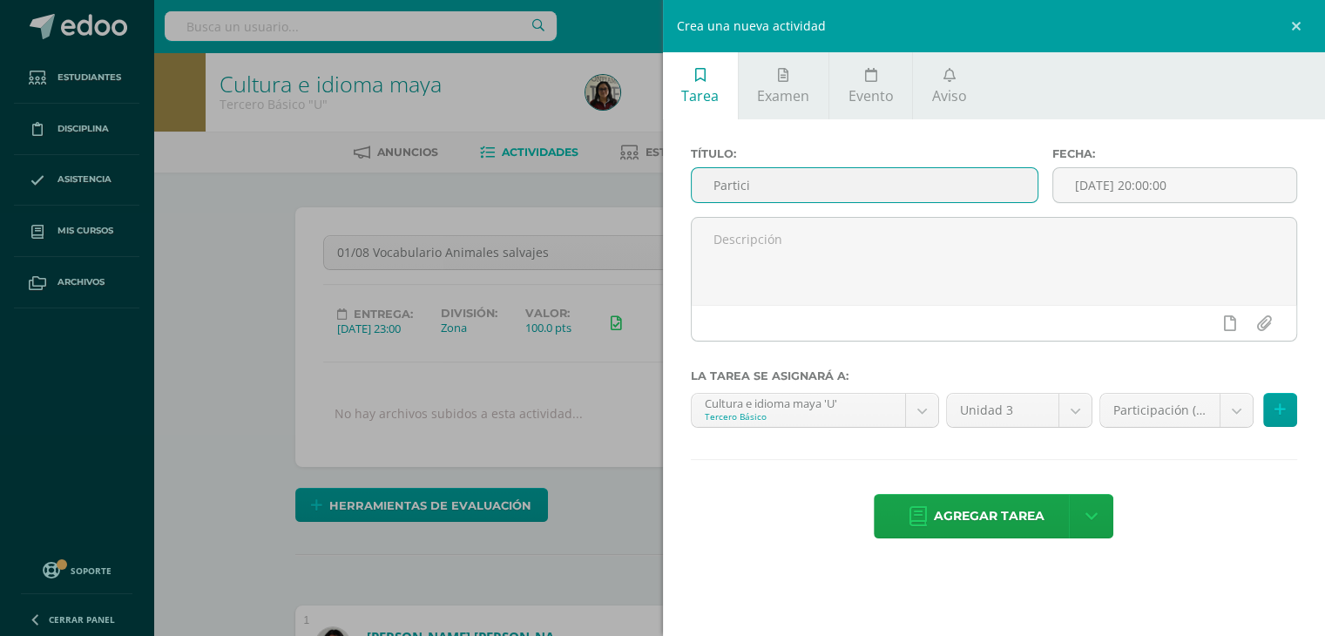
click at [783, 171] on input "Partici" at bounding box center [865, 185] width 347 height 34
type input "Participación en clase"
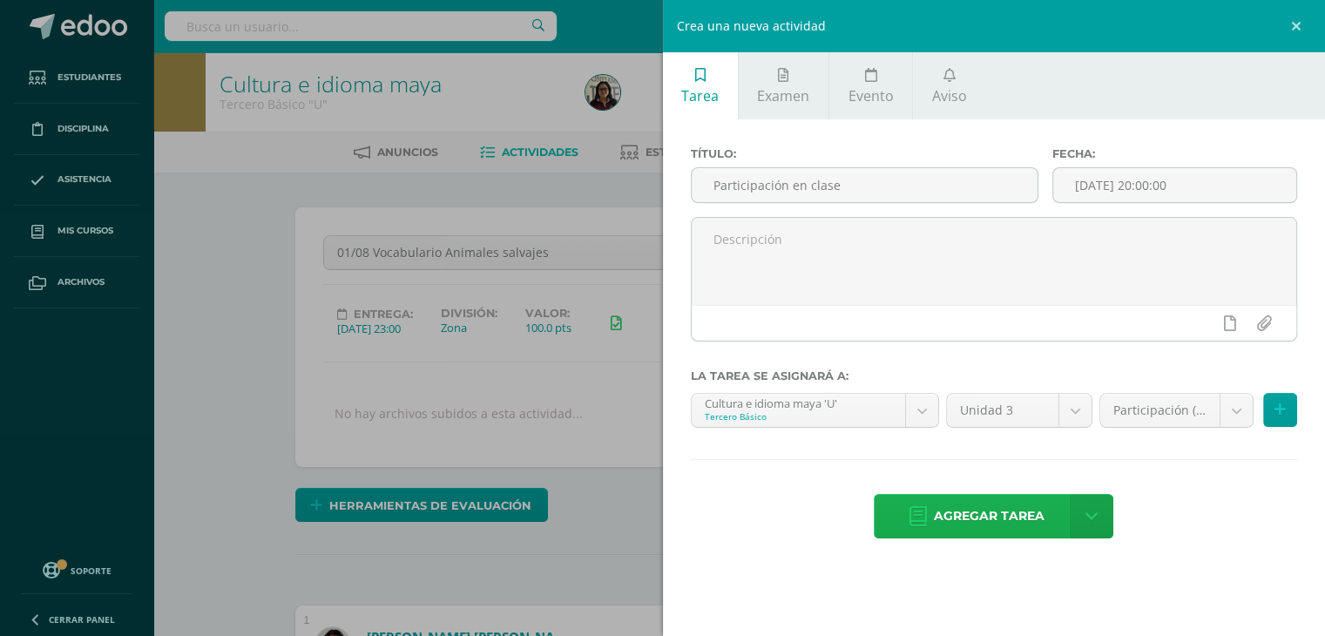
click at [1015, 507] on span "Agregar tarea" at bounding box center [989, 516] width 111 height 43
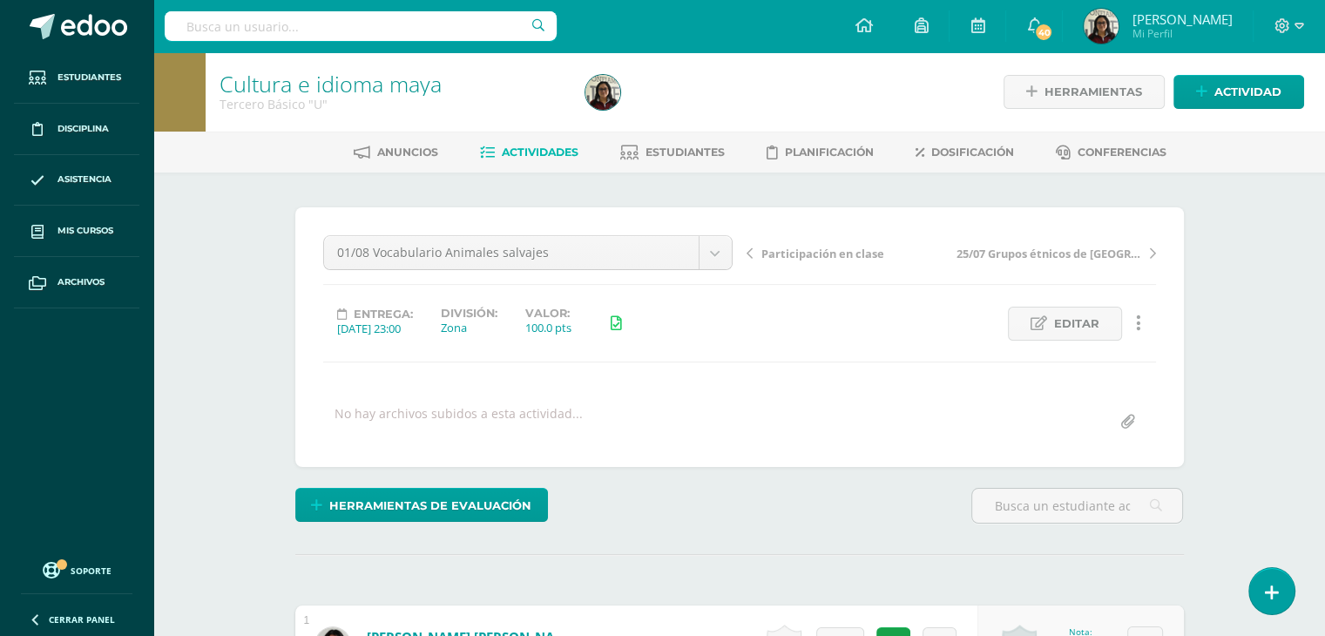
scroll to position [1, 0]
click at [1226, 104] on span "Actividad" at bounding box center [1247, 91] width 67 height 32
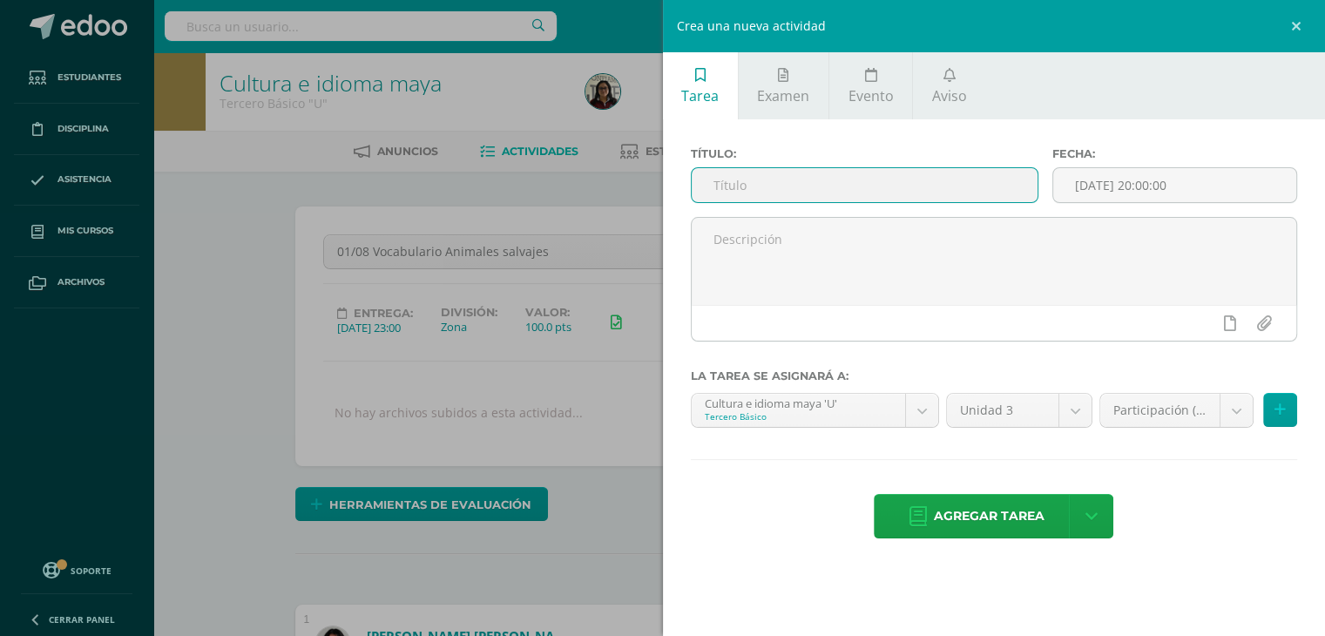
click at [972, 172] on input "text" at bounding box center [865, 185] width 347 height 34
type input "Reto Neurocognitivo"
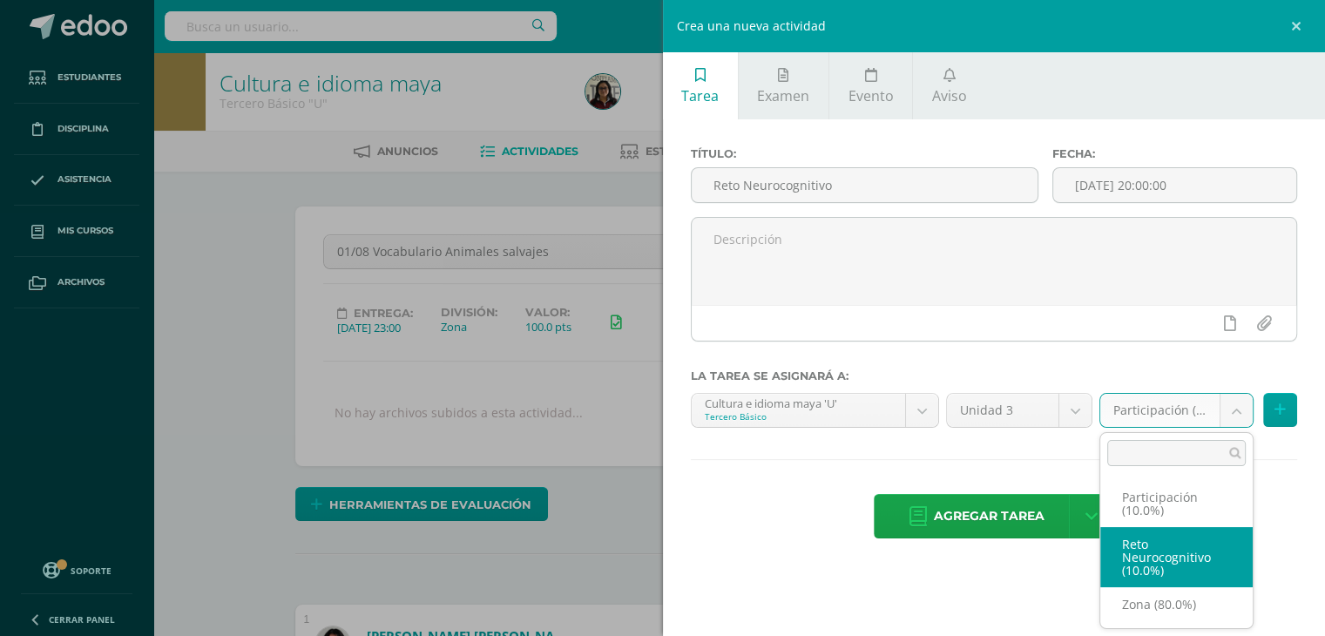
select select "204808"
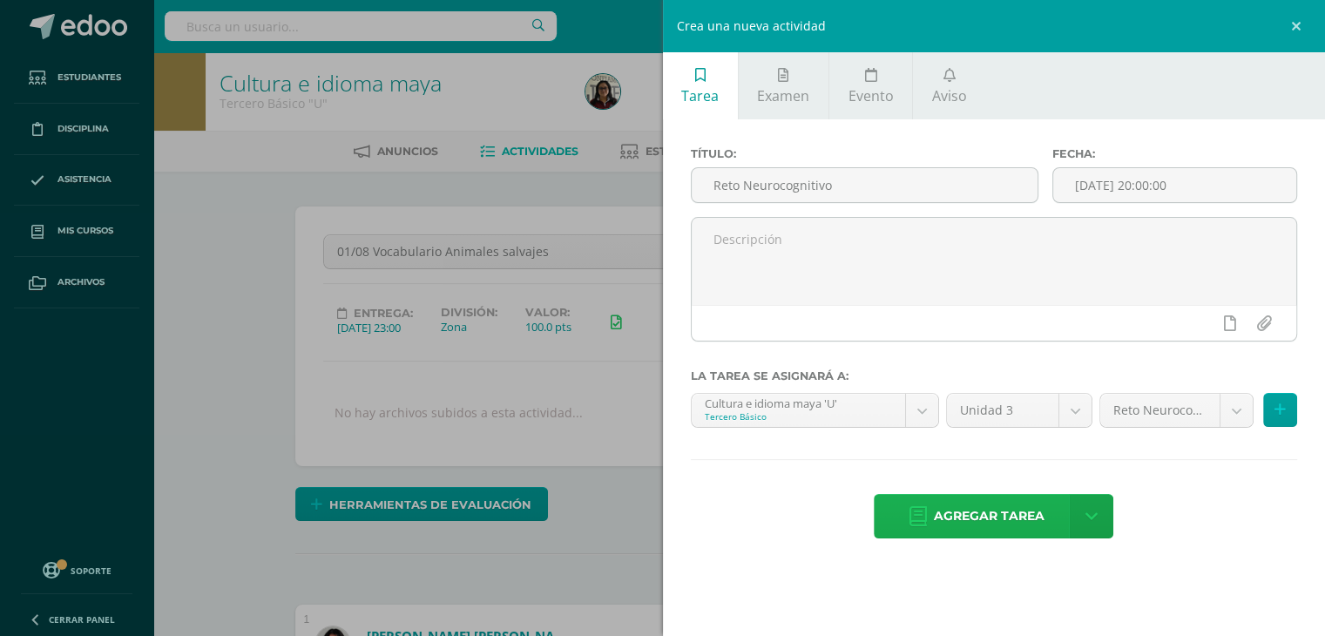
click at [1007, 526] on span "Agregar tarea" at bounding box center [989, 516] width 111 height 43
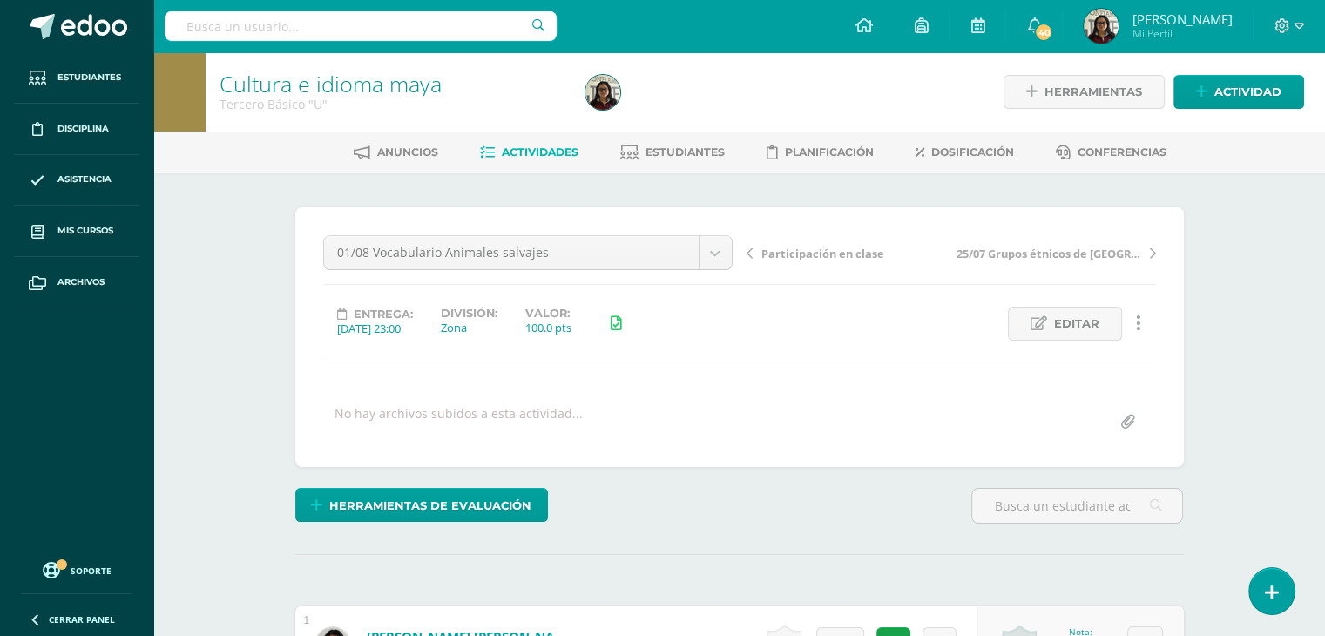
scroll to position [1, 0]
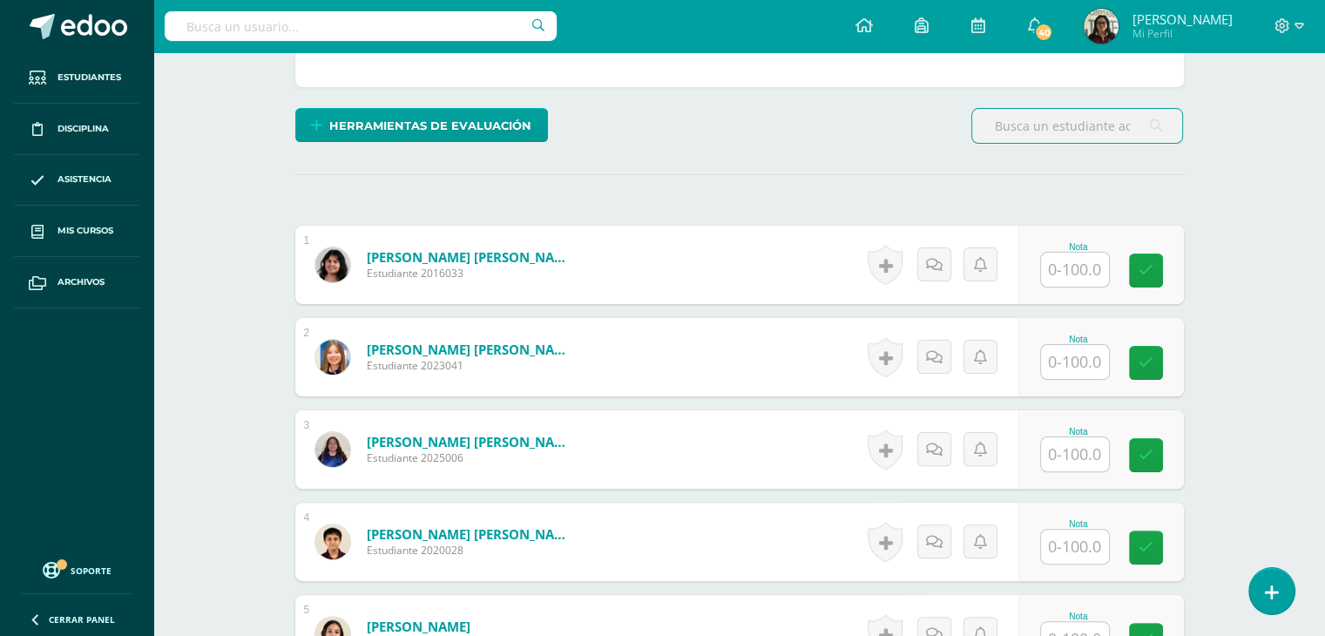
scroll to position [381, 0]
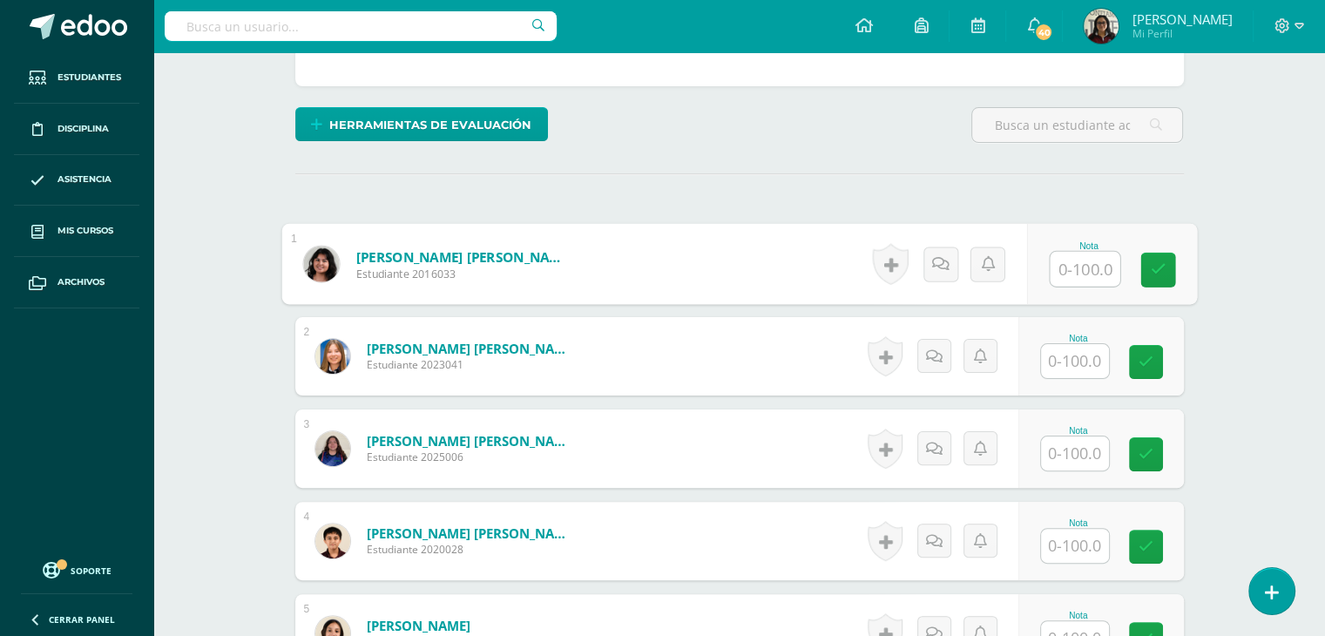
click at [1071, 254] on input "text" at bounding box center [1085, 269] width 70 height 35
type input "100"
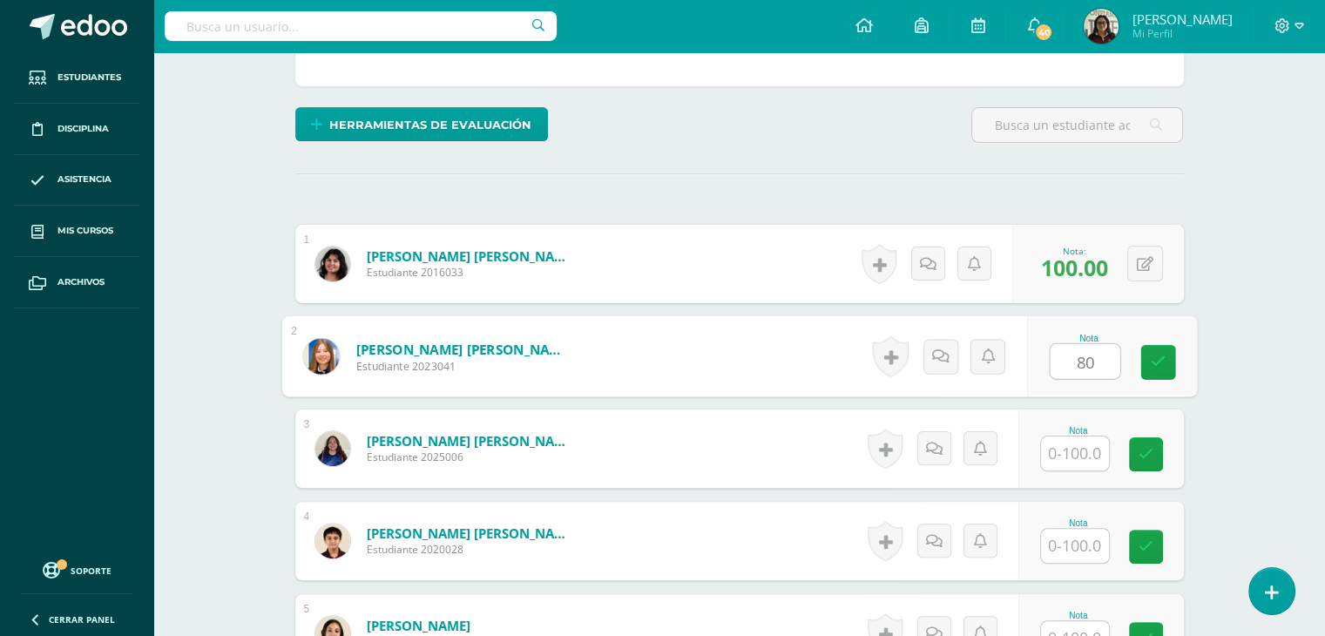
scroll to position [382, 0]
type input "80"
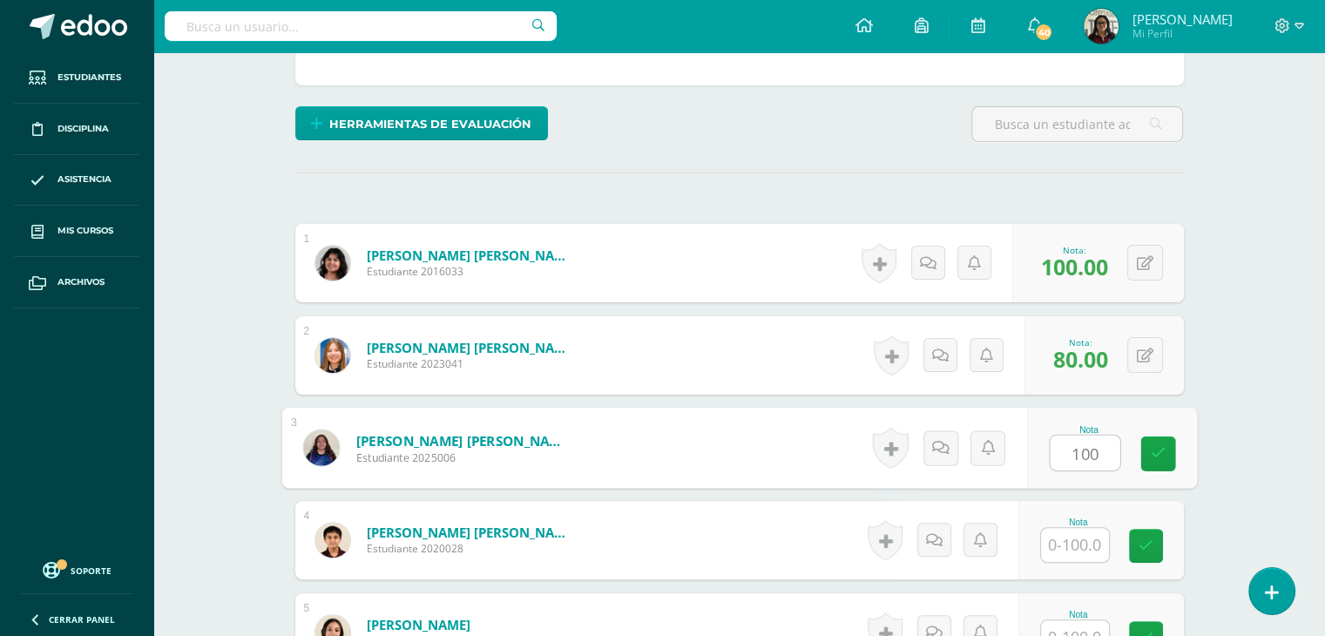
type input "100"
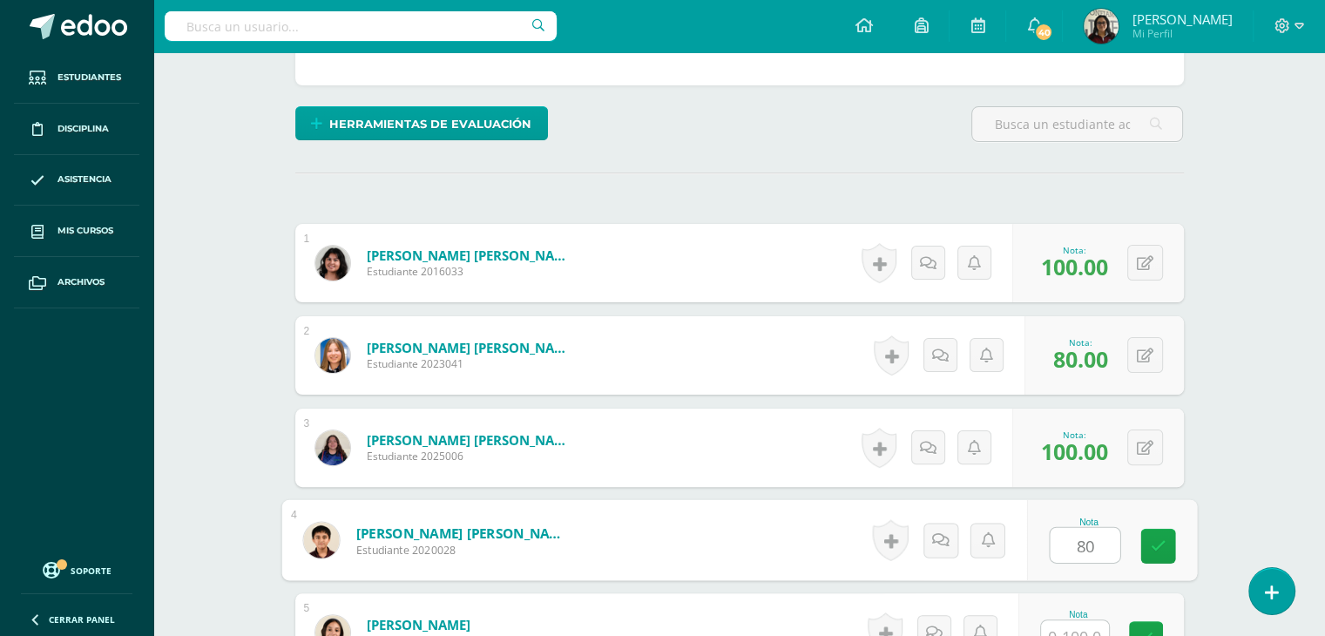
type input "80"
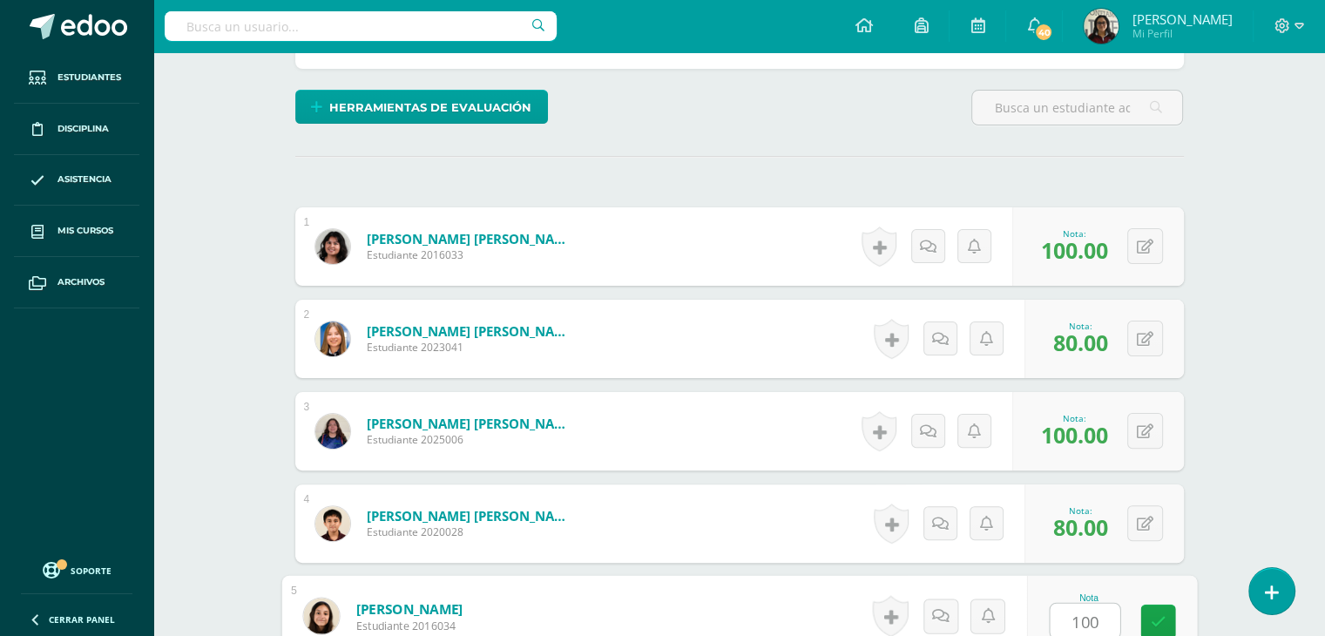
type input "100"
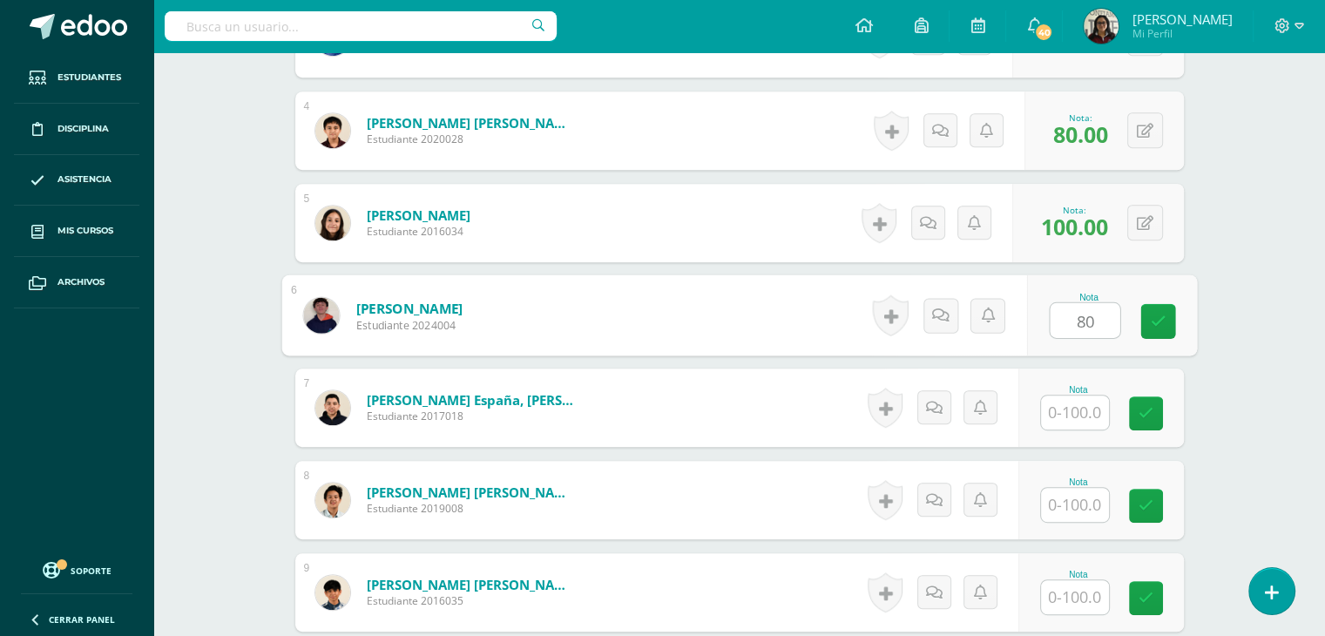
type input "80"
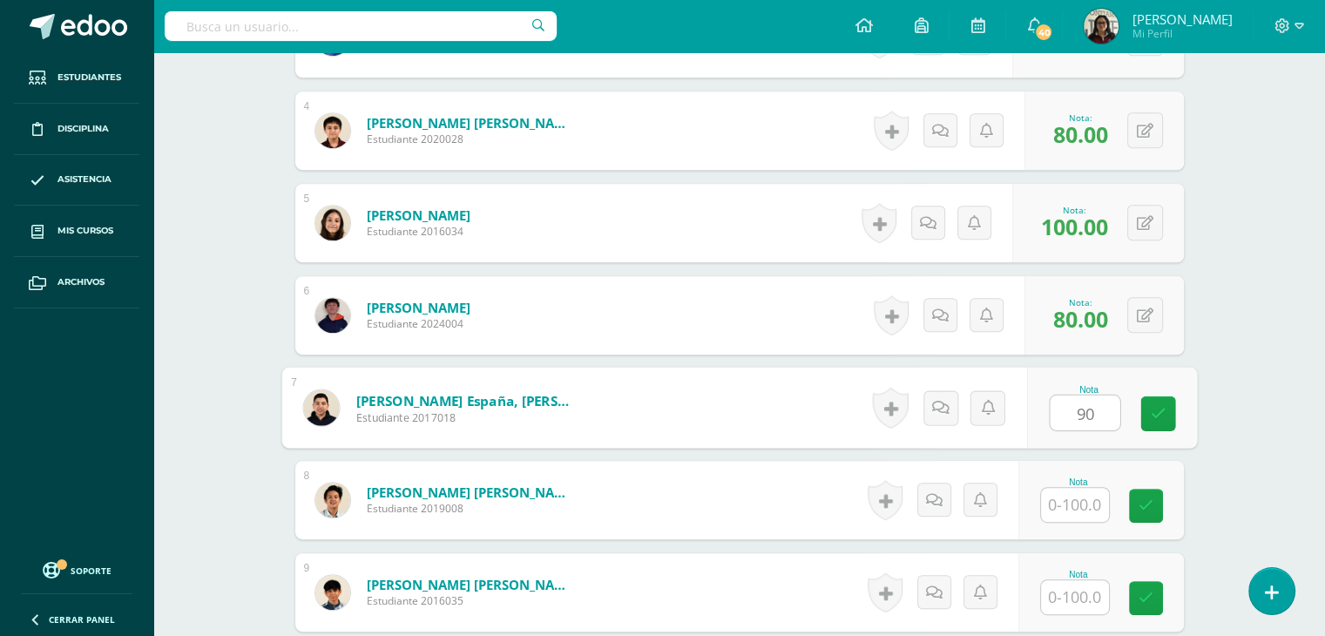
type input "90"
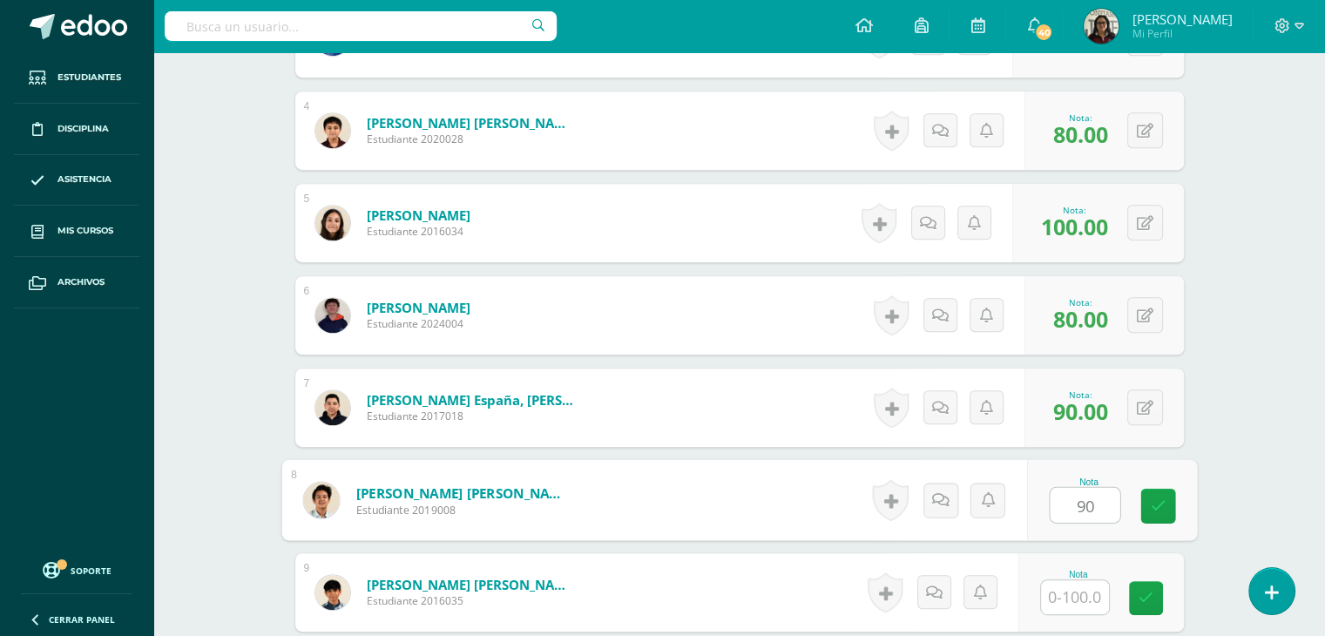
type input "90"
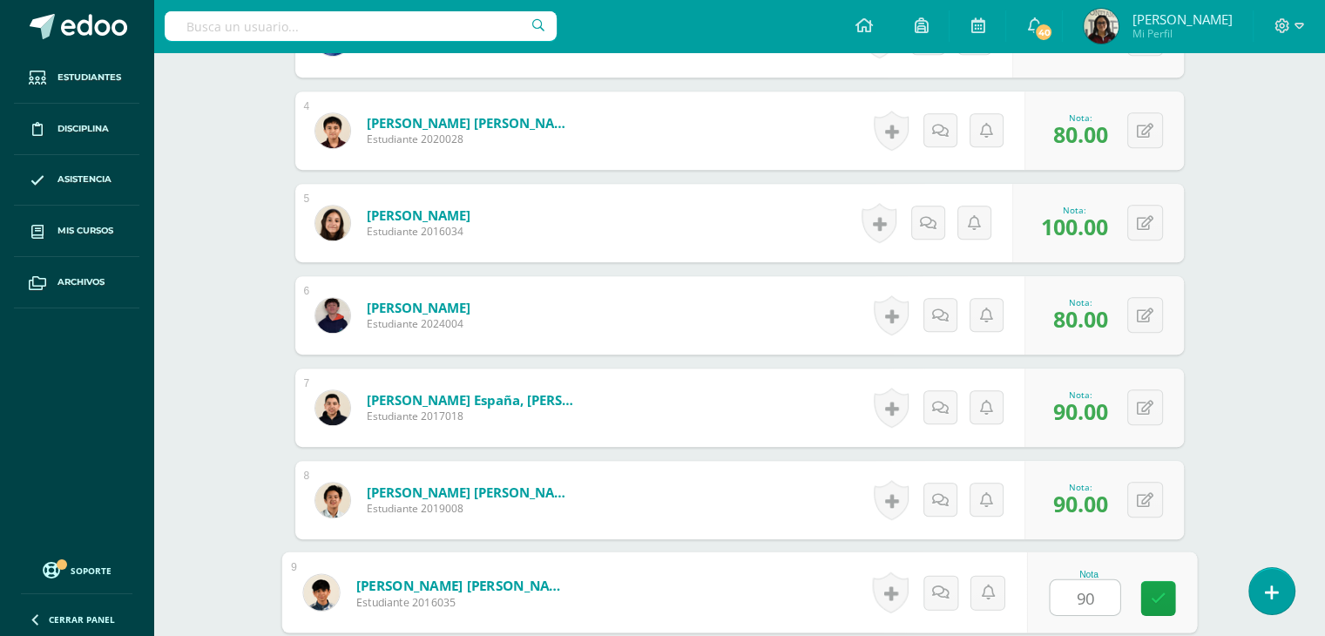
type input "90"
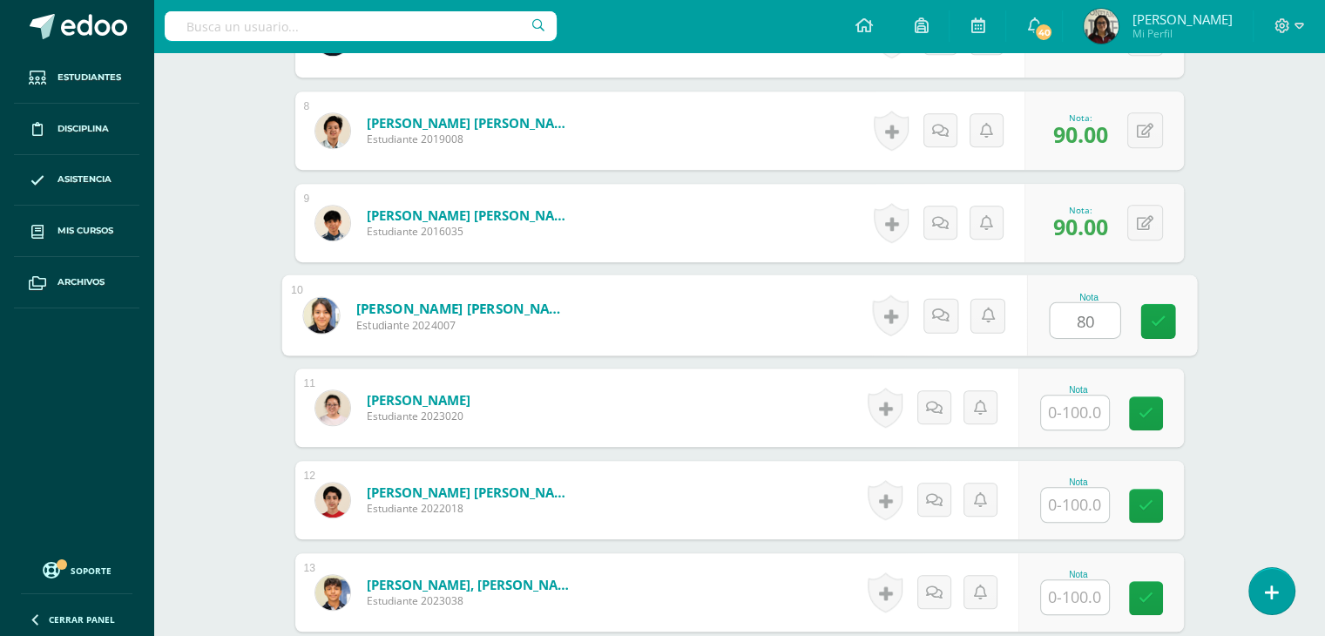
type input "80"
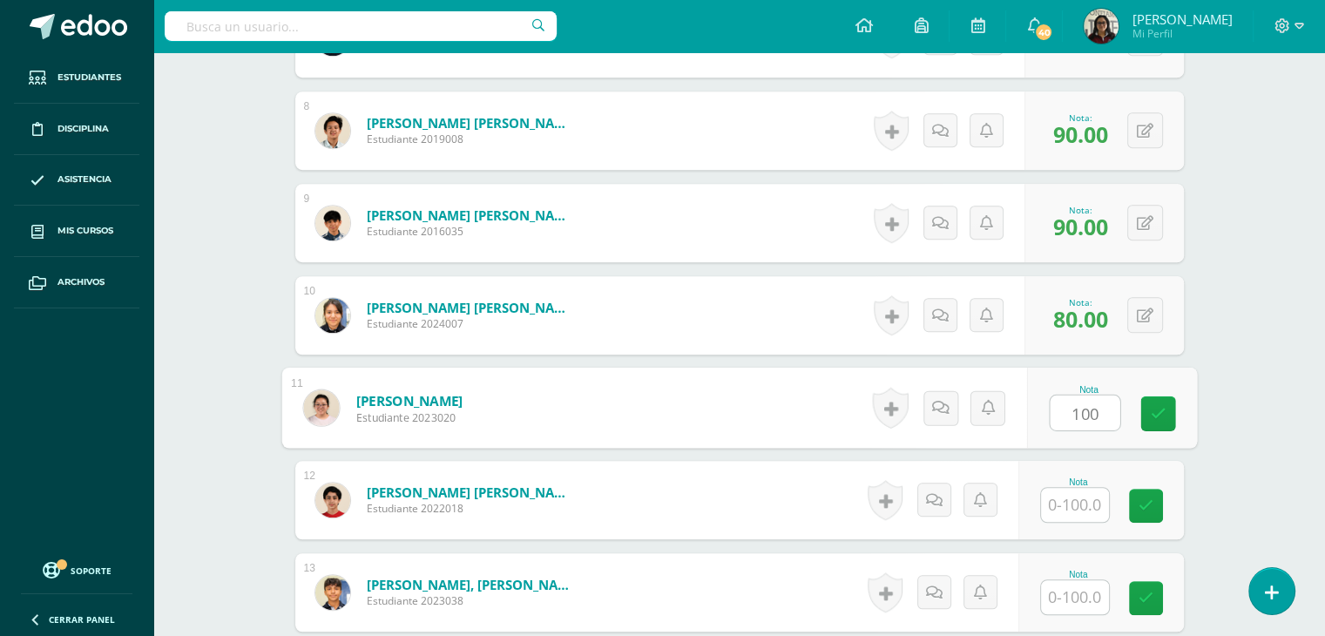
type input "100"
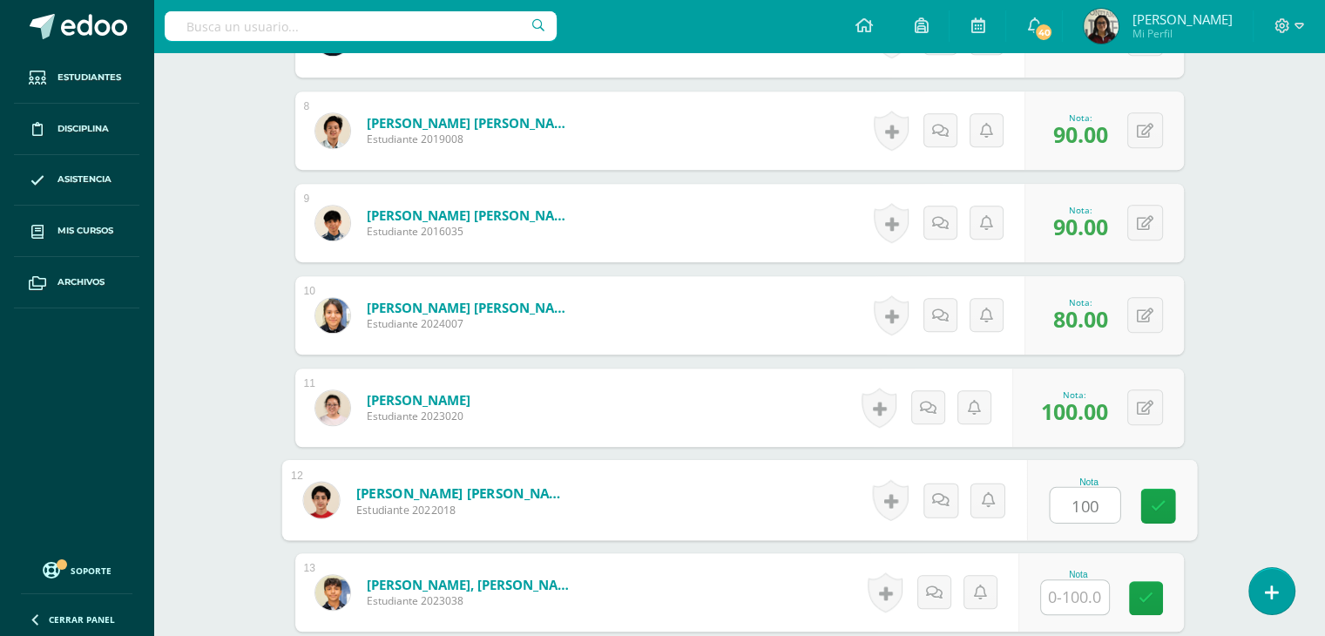
type input "100"
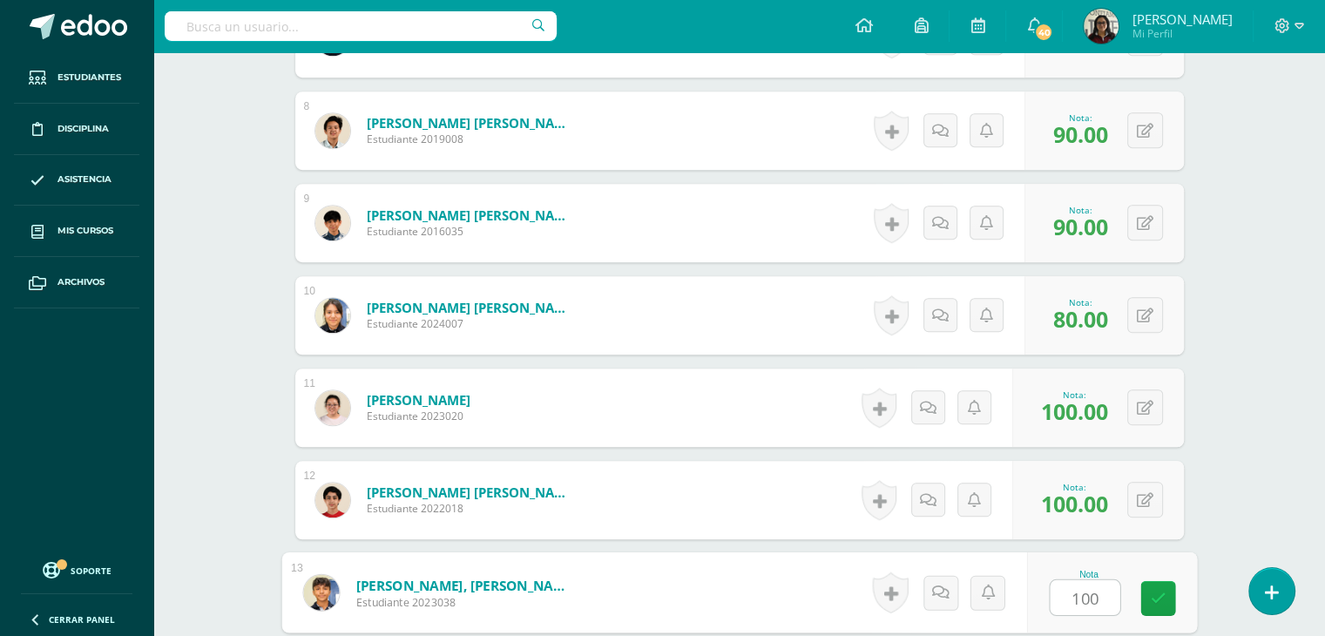
type input "100"
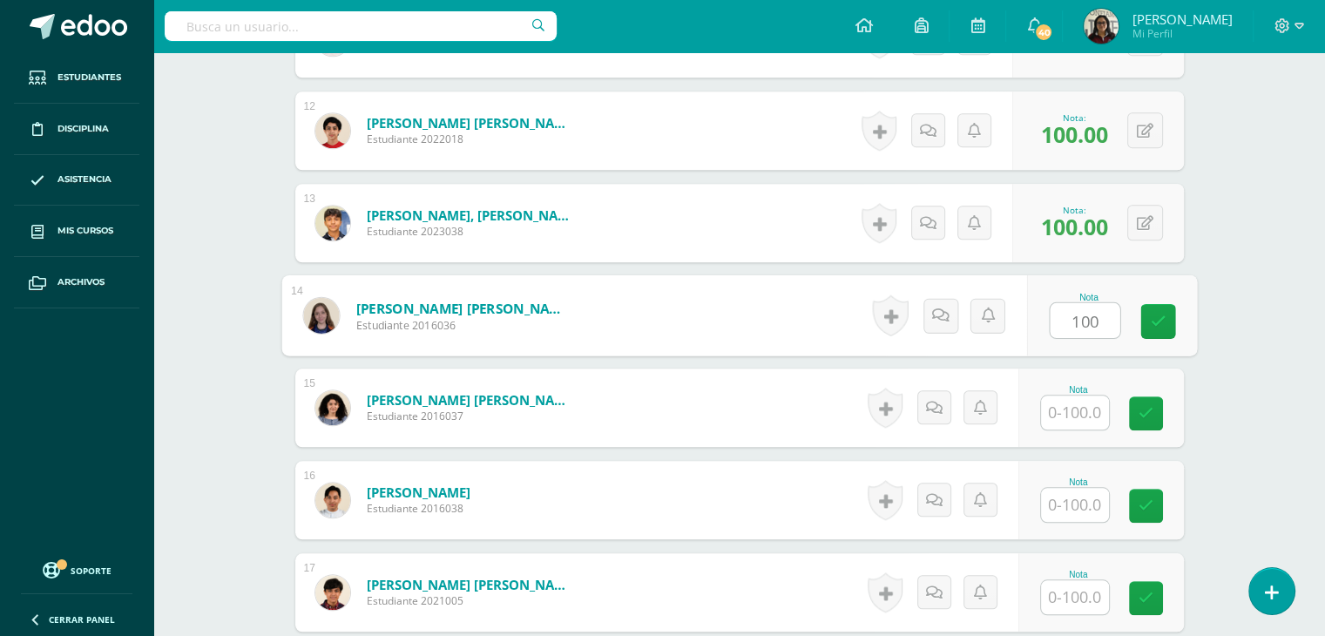
type input "100"
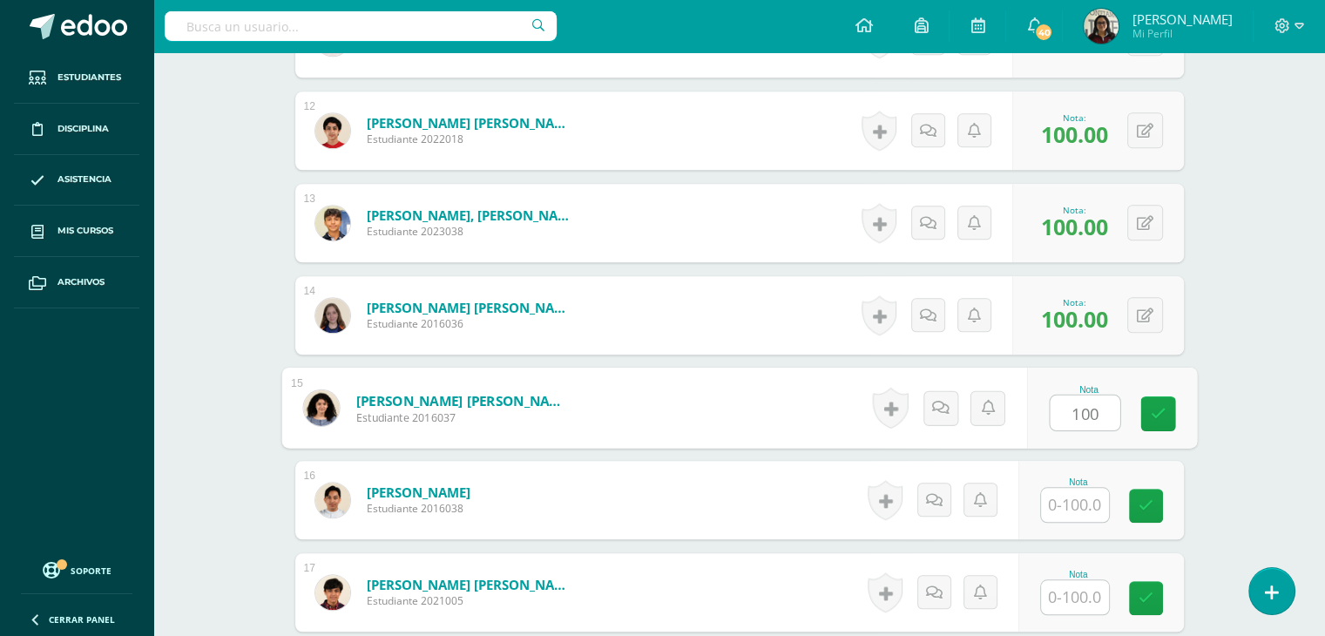
type input "100"
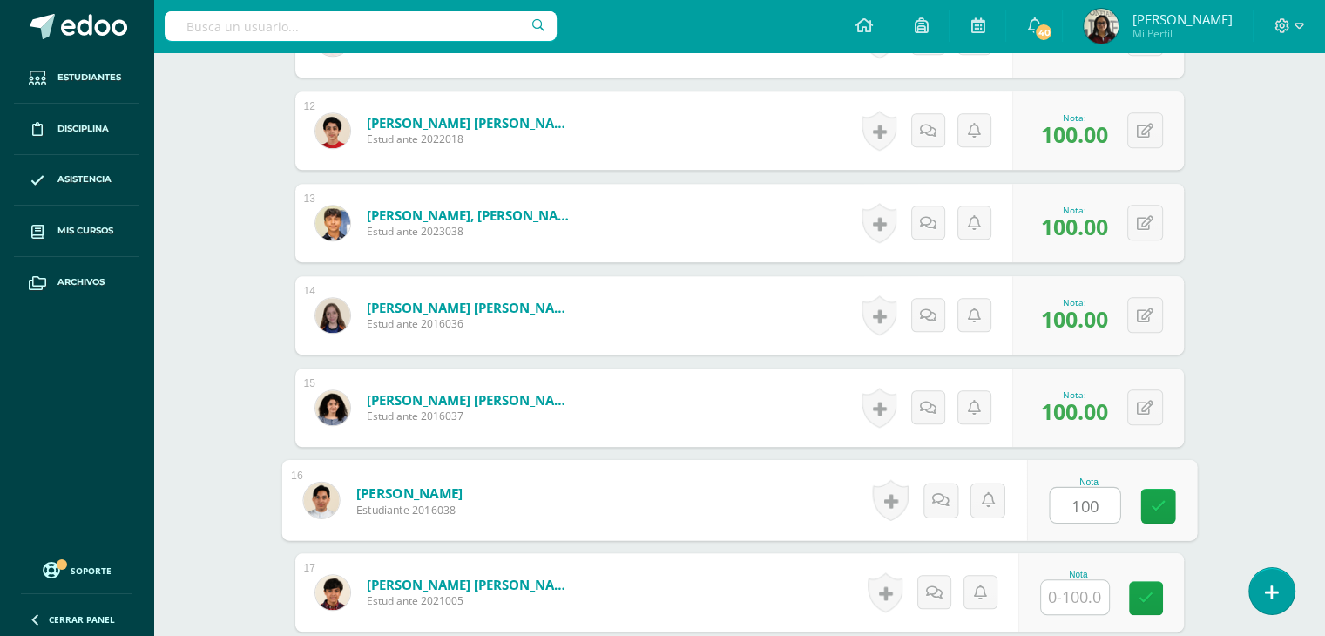
type input "100"
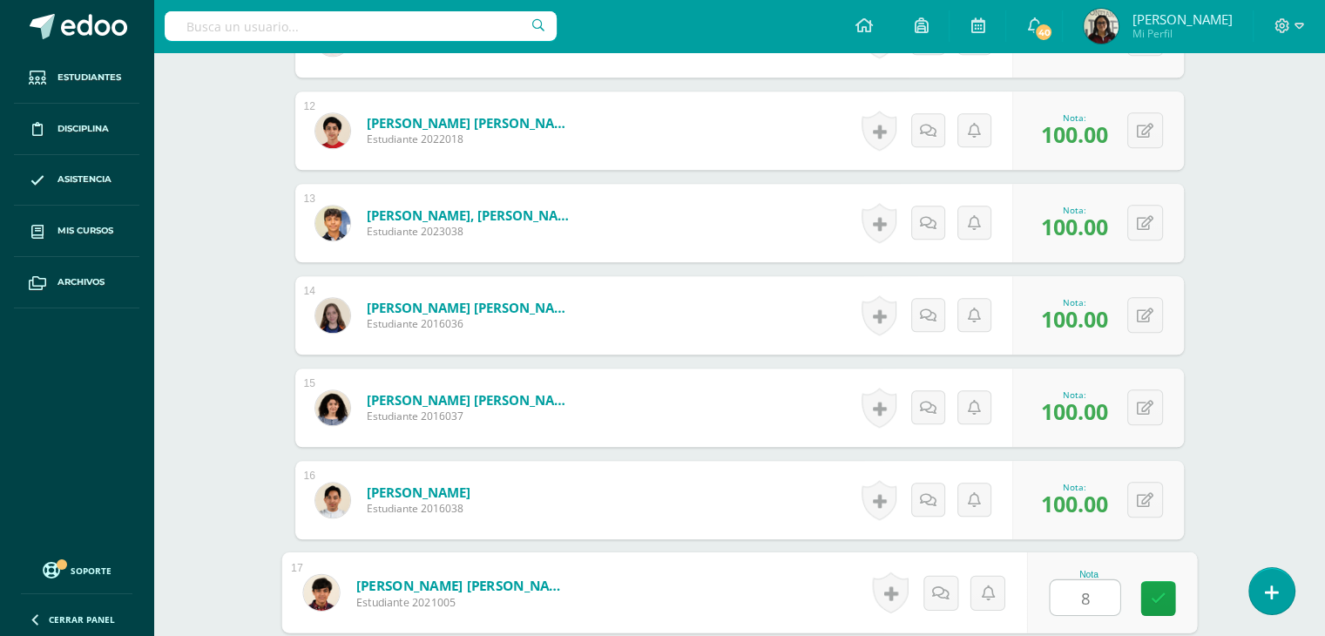
type input "80"
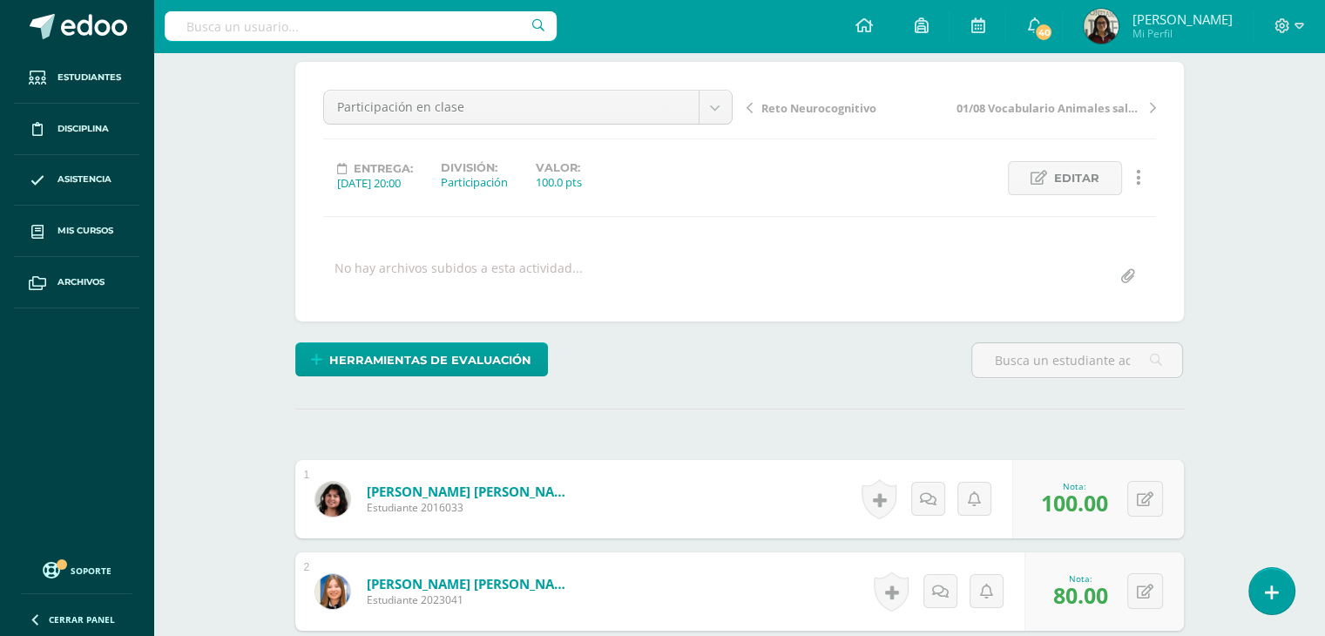
scroll to position [143, 0]
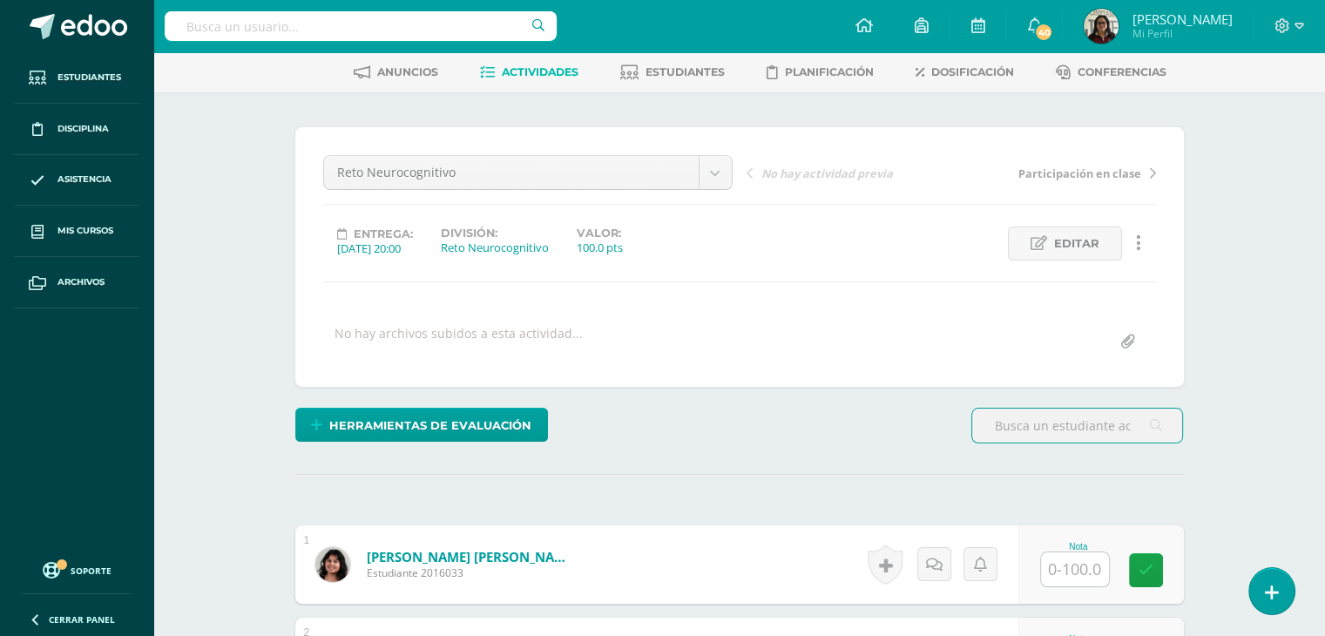
scroll to position [81, 0]
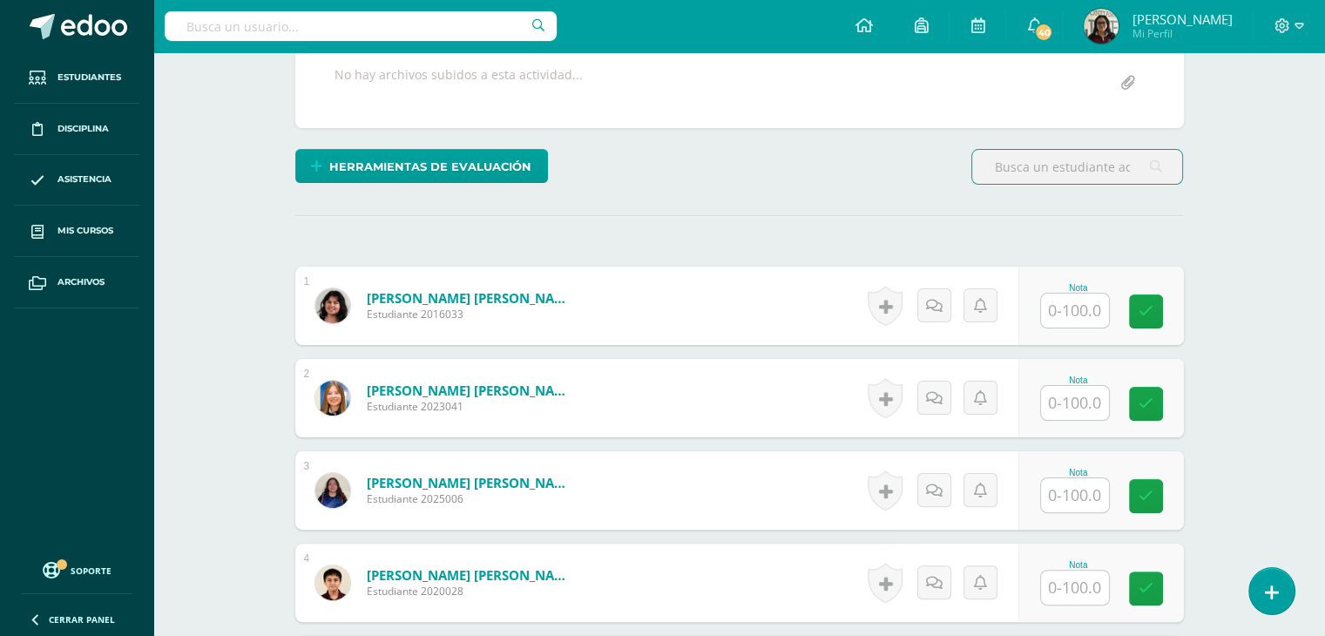
scroll to position [362, 0]
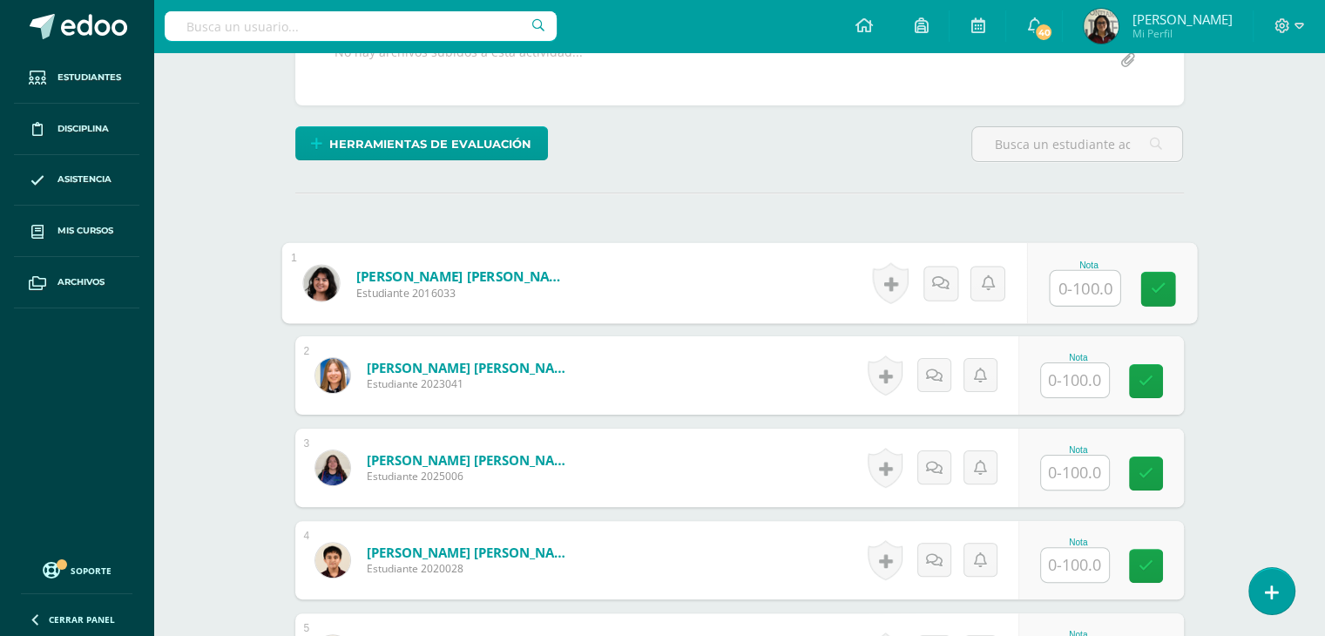
click at [1040, 281] on div "Nota" at bounding box center [1111, 283] width 170 height 81
type input "100"
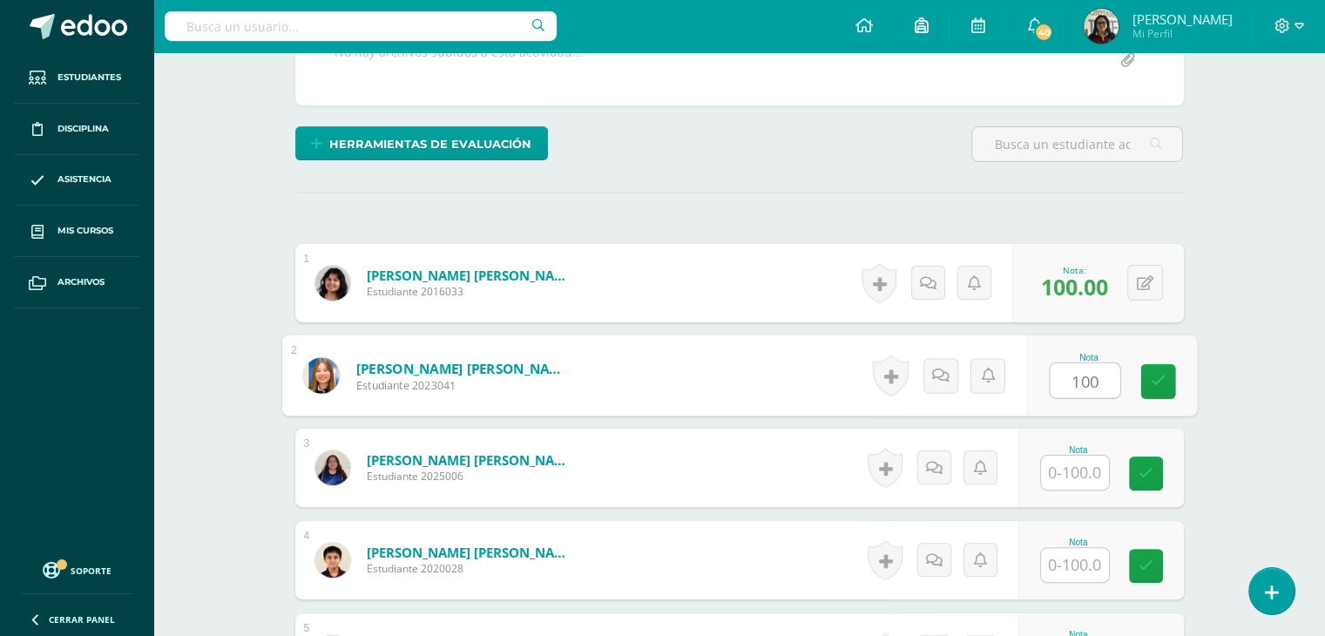
type input "100"
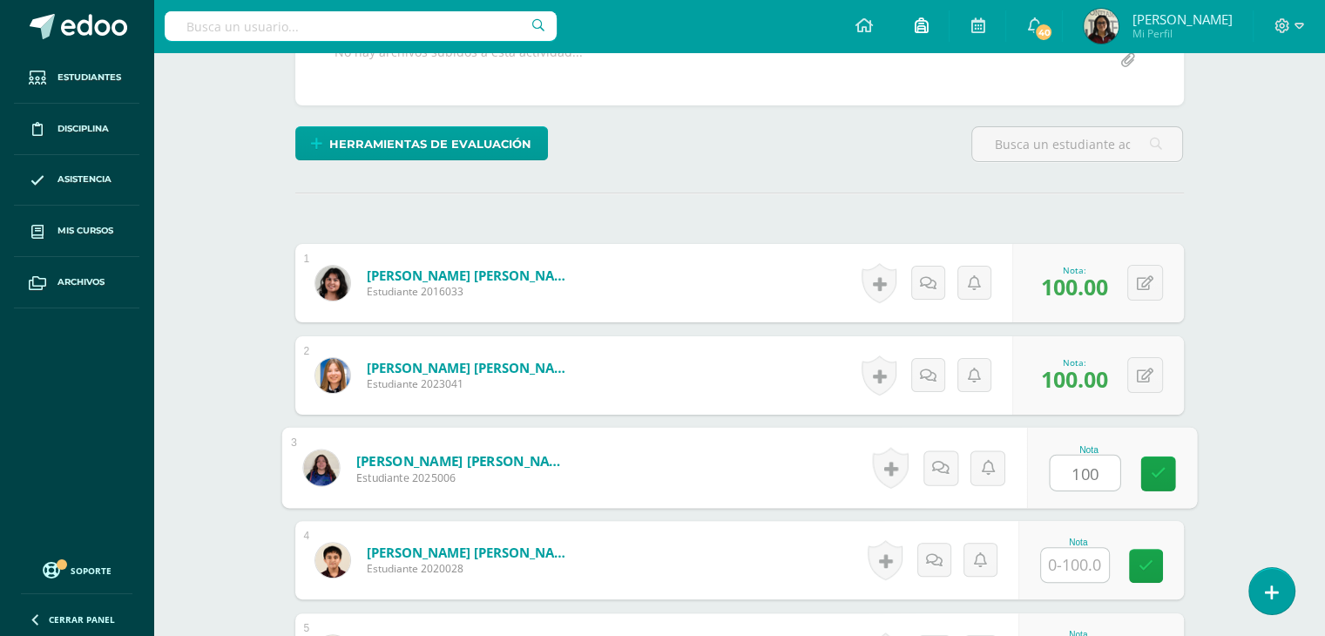
type input "100"
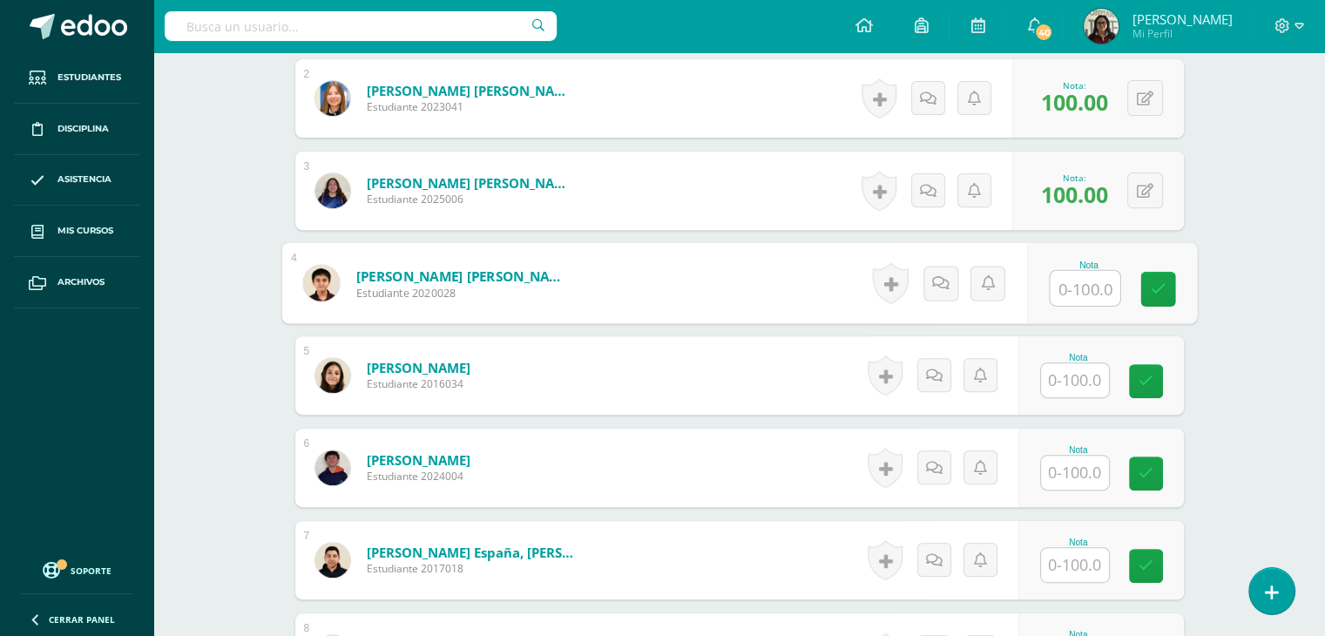
scroll to position [645, 0]
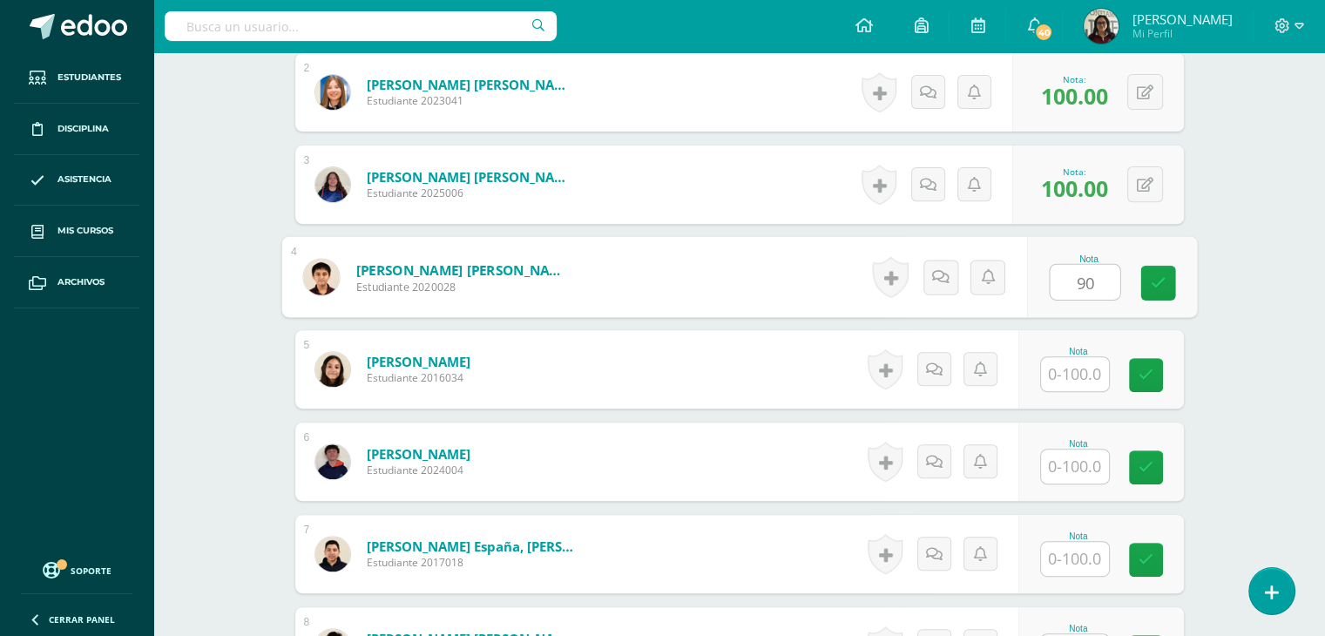
type input "90"
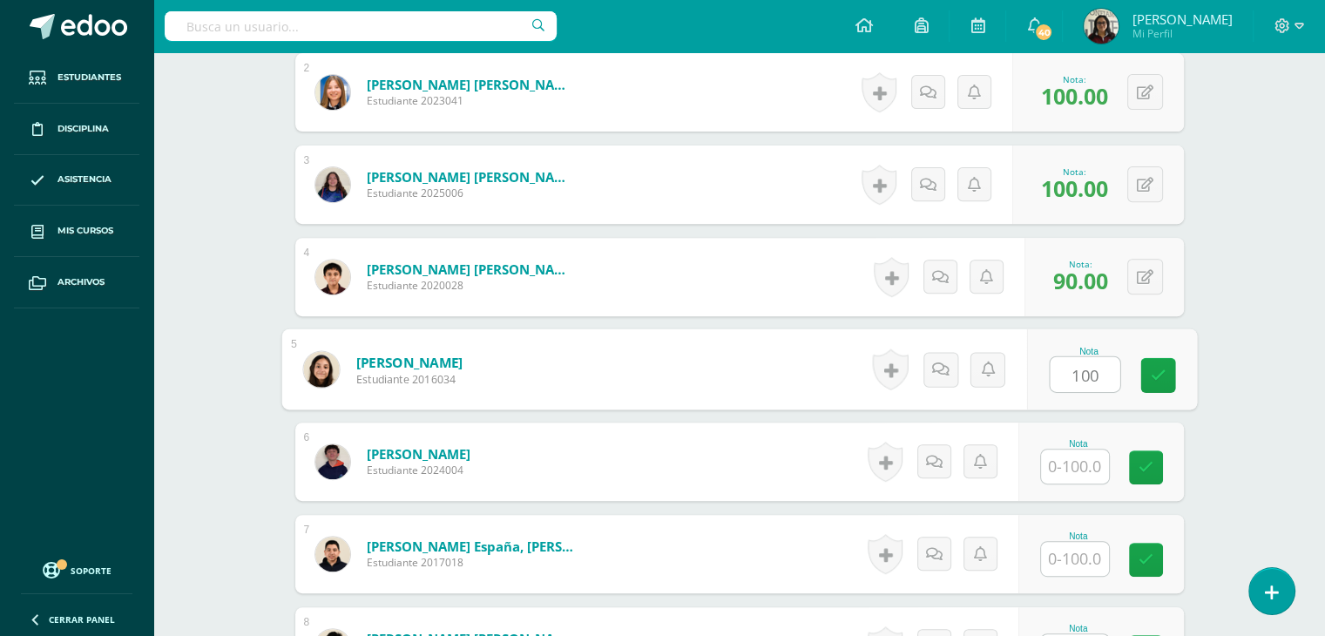
type input "100"
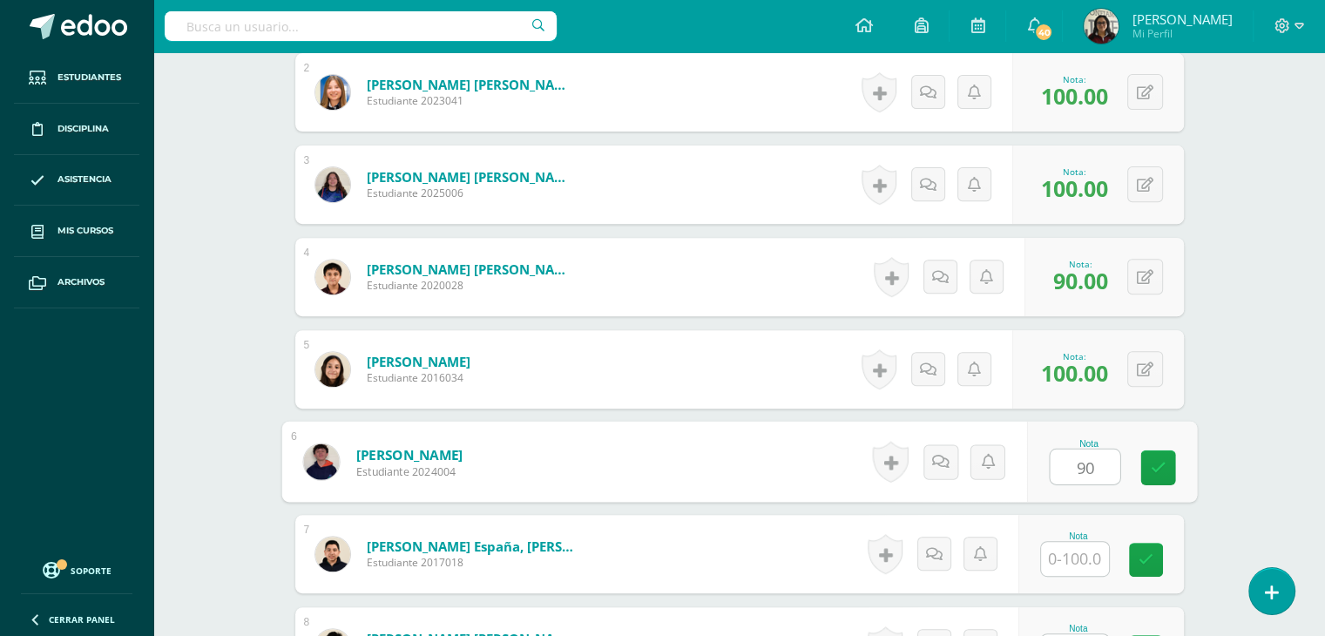
type input "90"
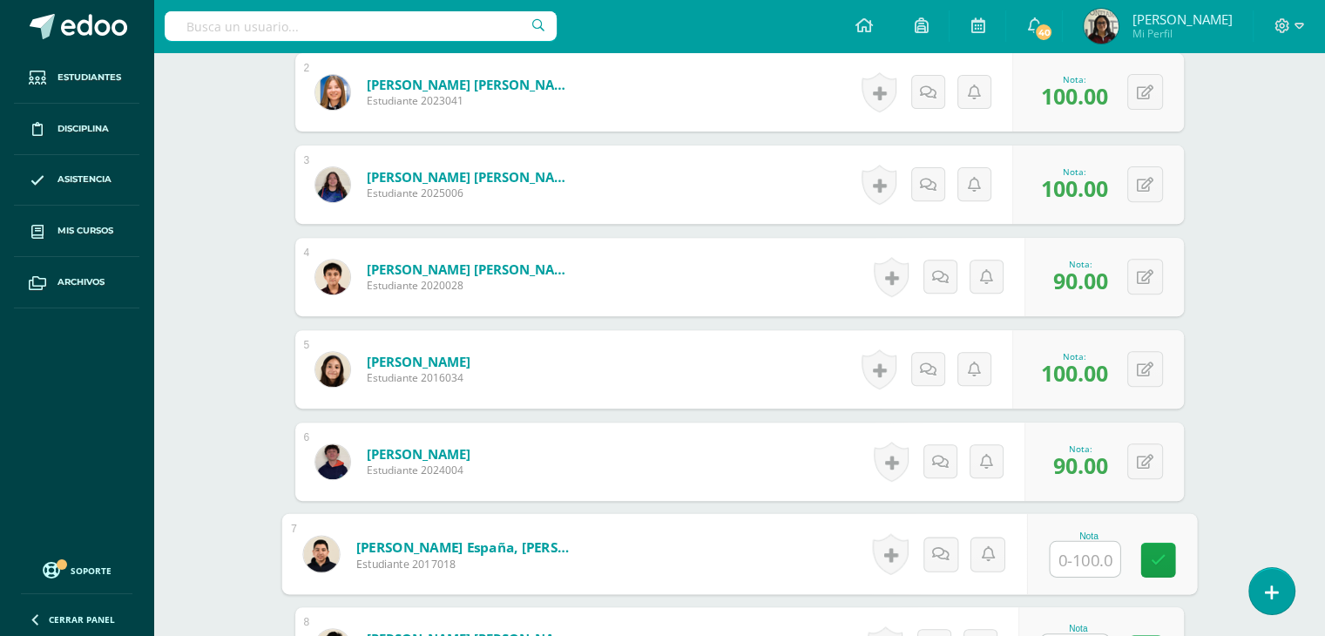
type input "1"
type input "90"
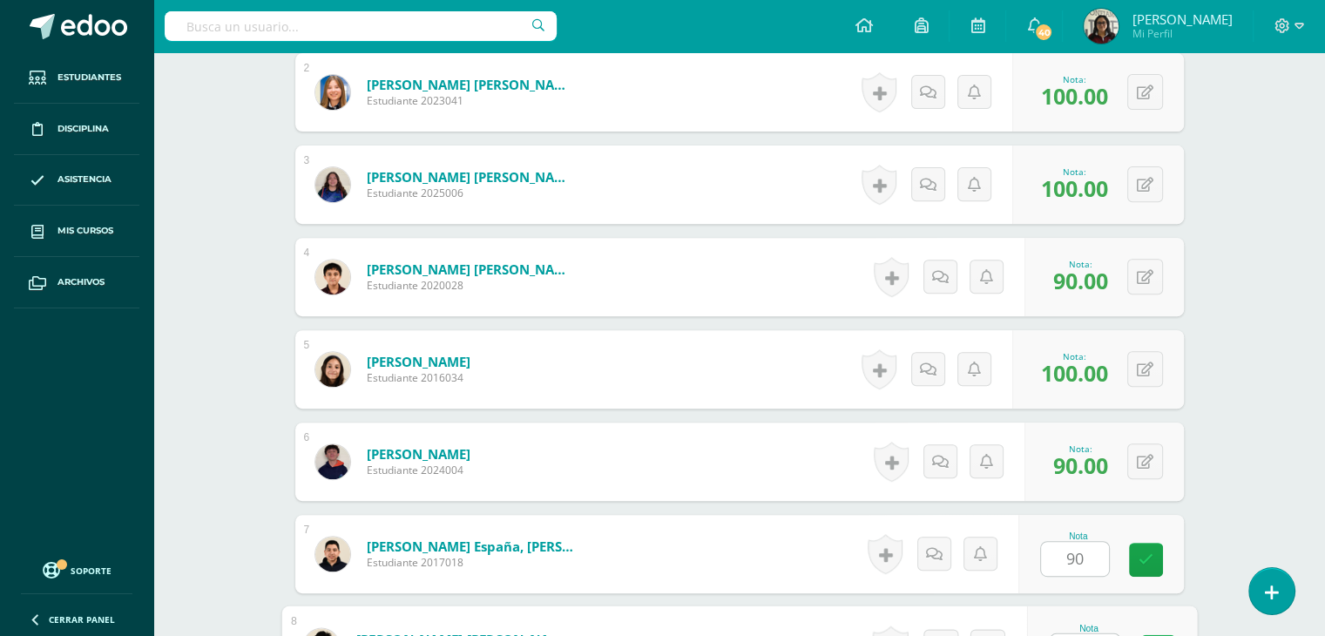
scroll to position [676, 0]
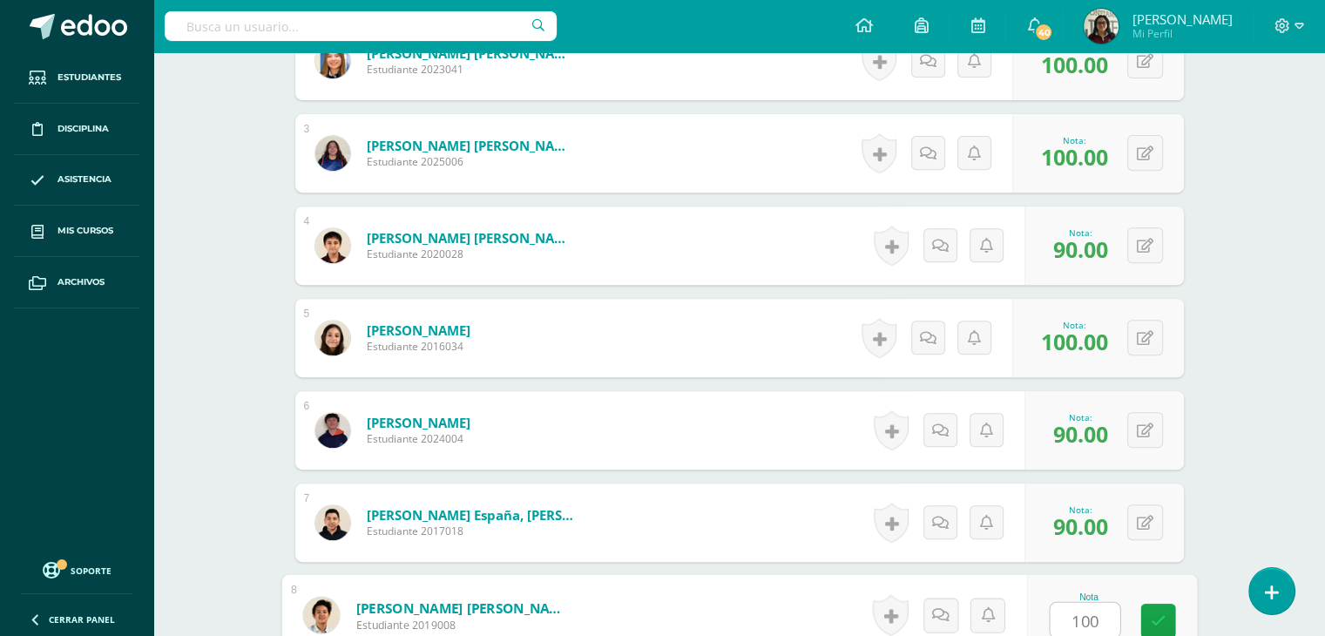
type input "100"
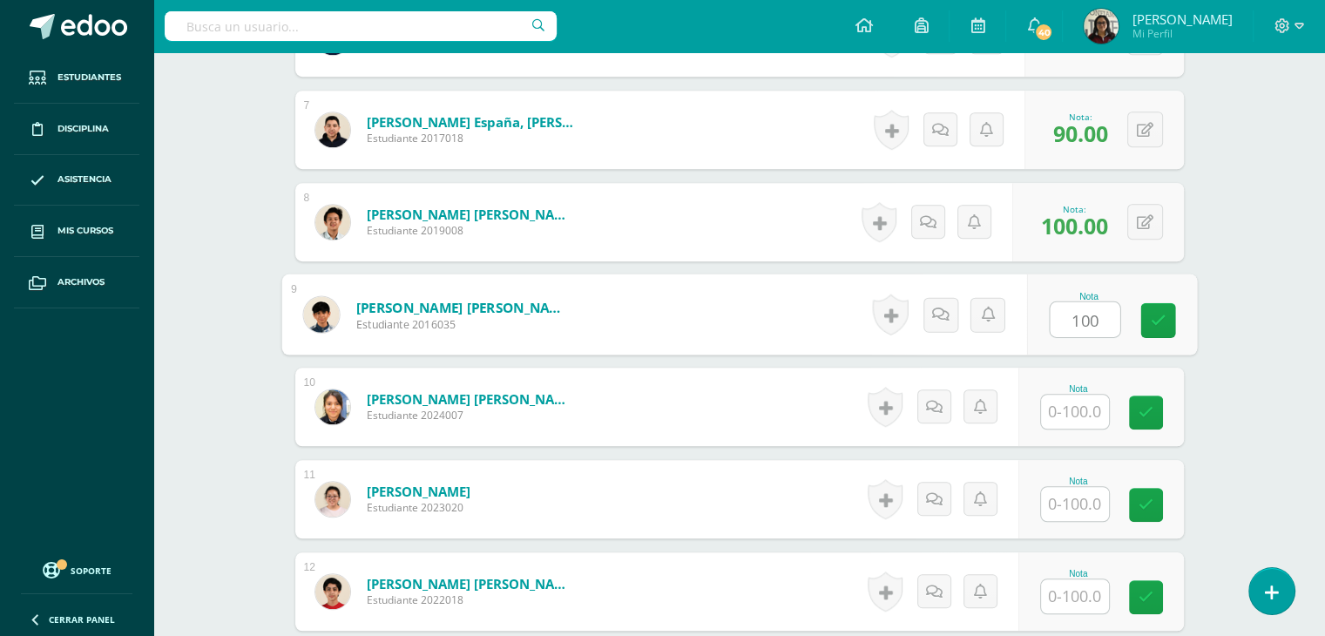
type input "100"
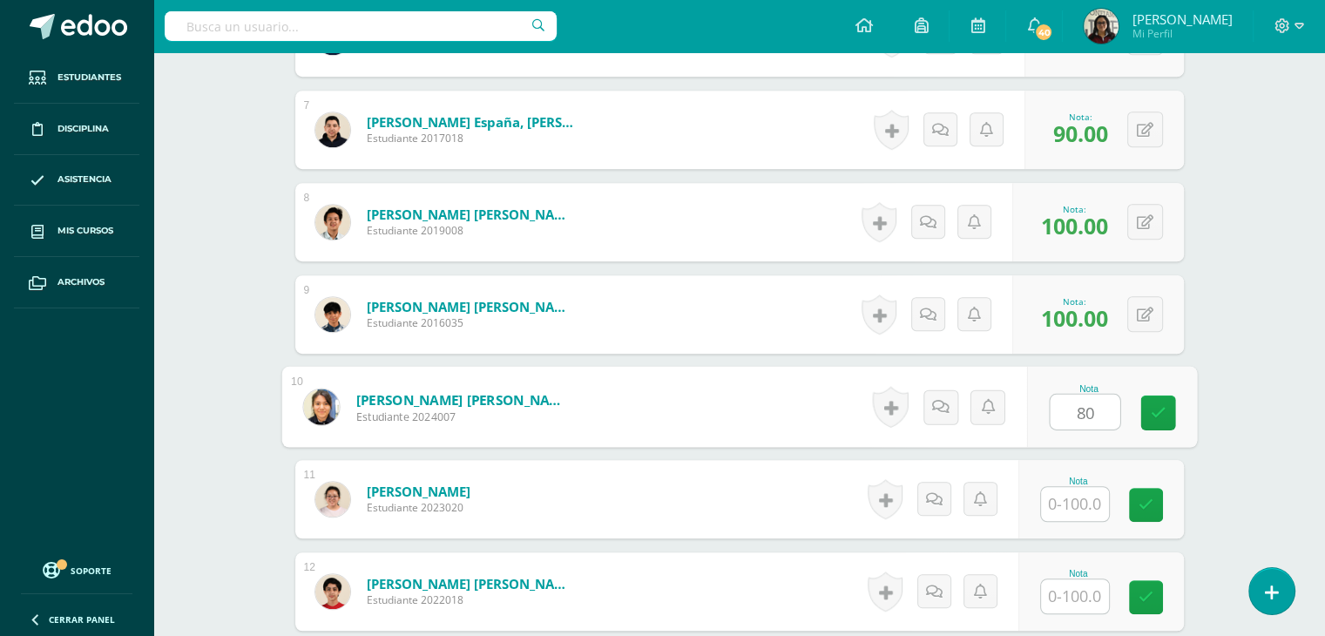
type input "80"
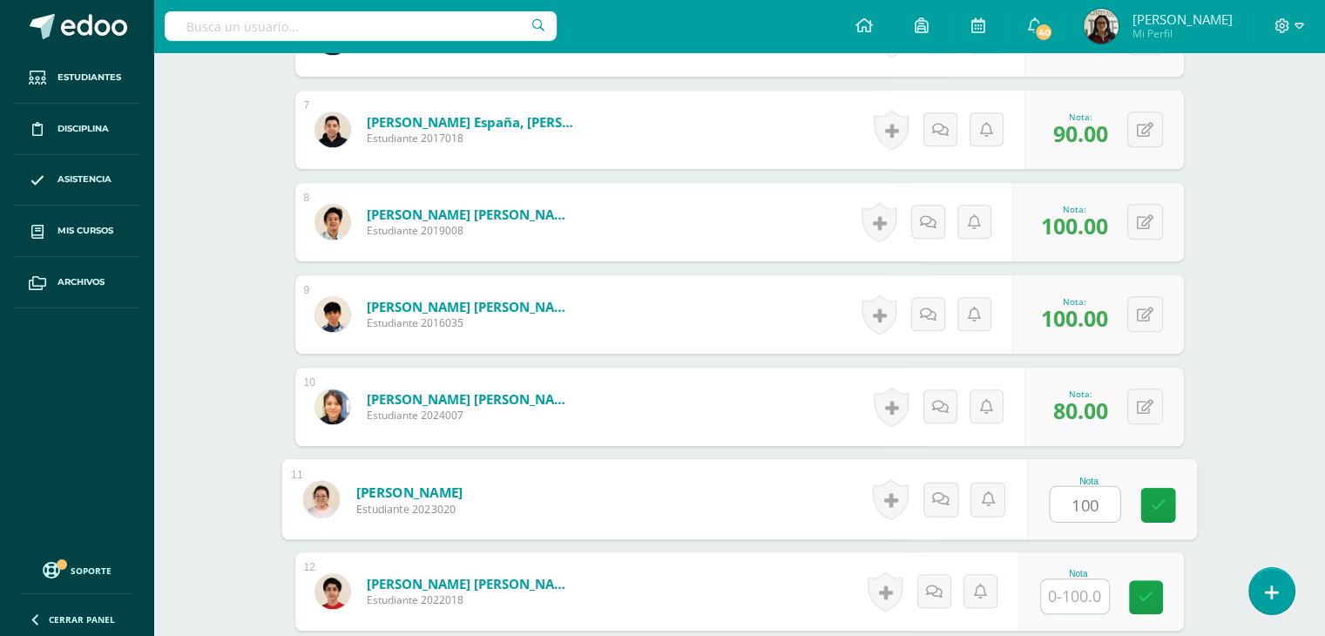
type input "100"
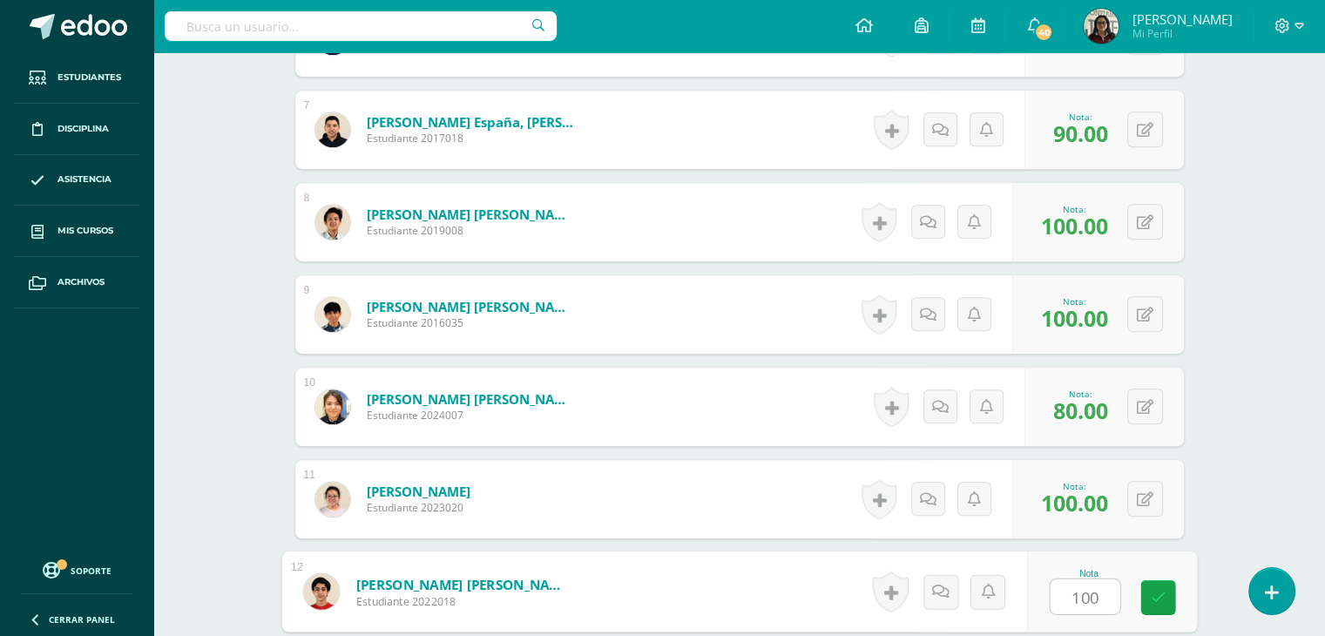
type input "100"
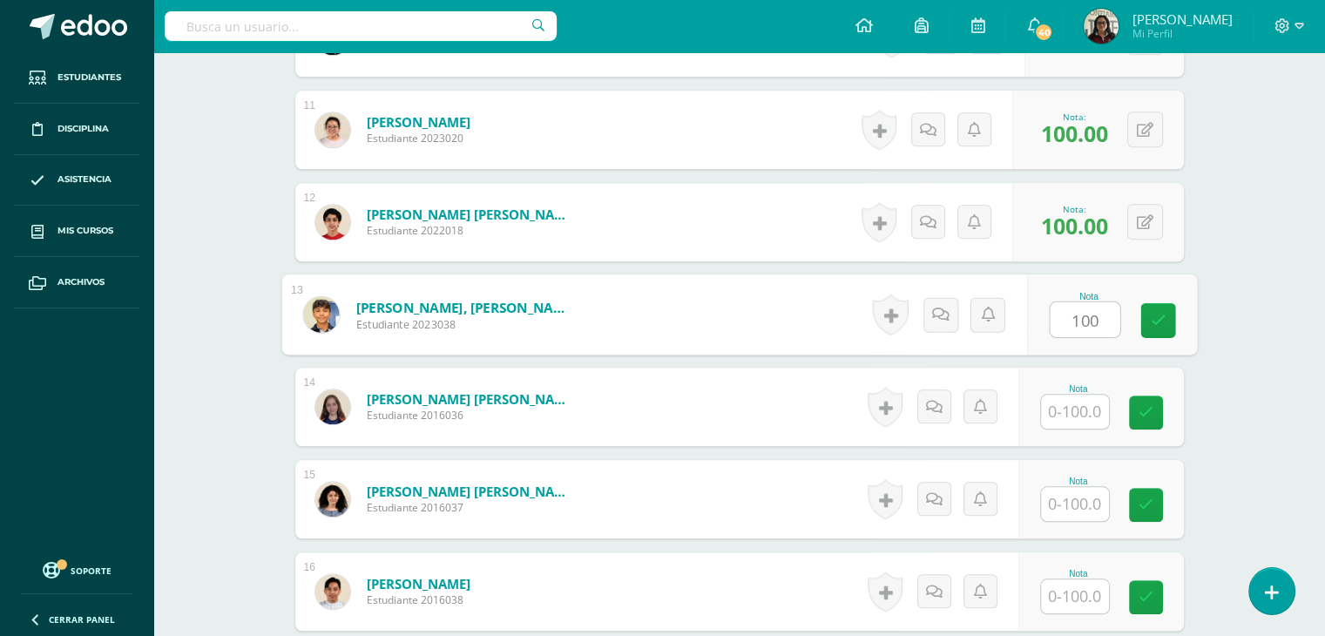
type input "100"
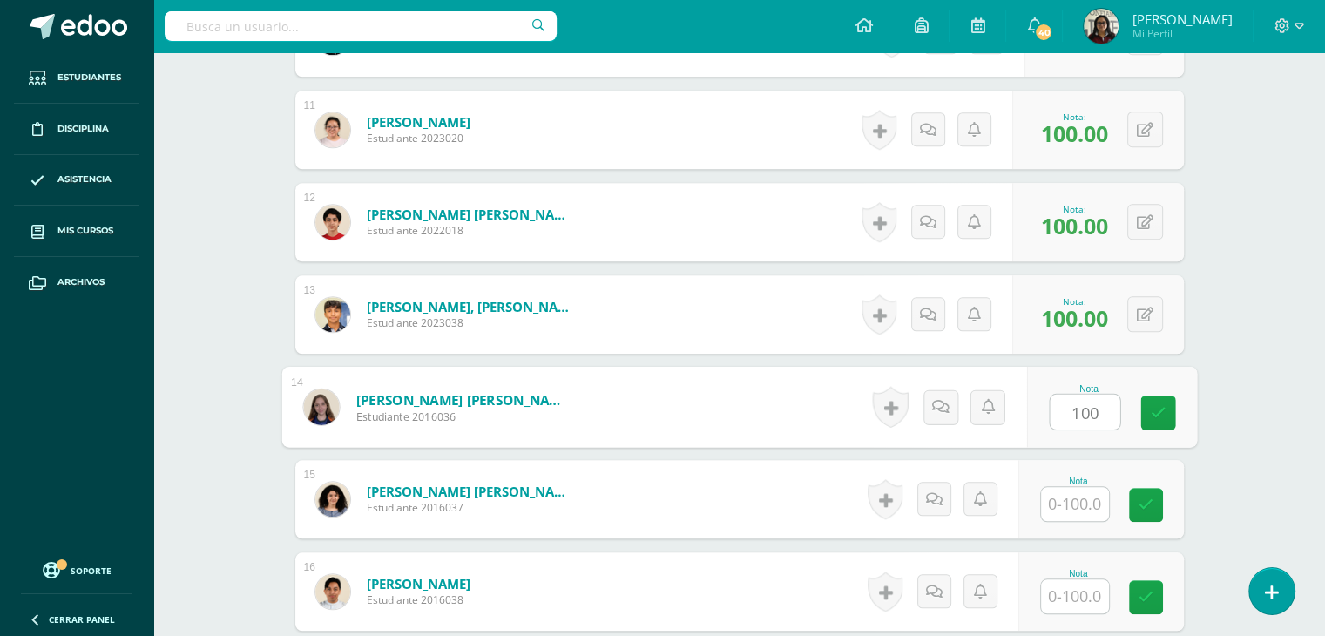
type input "100"
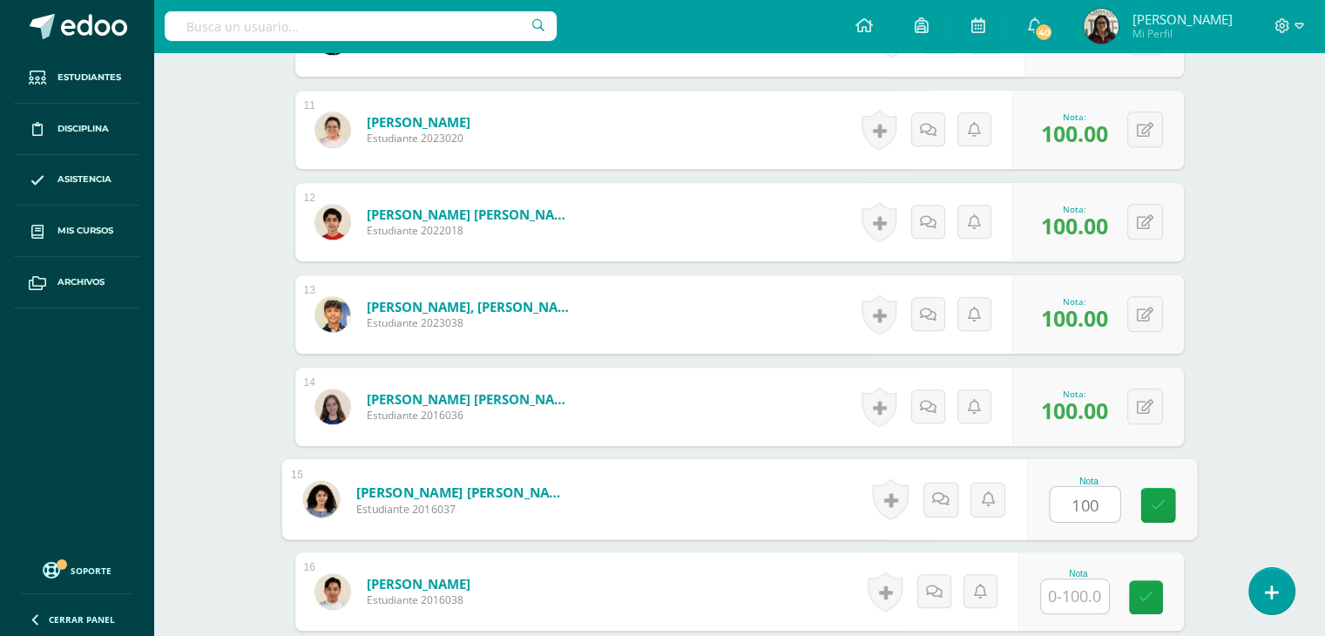
type input "100"
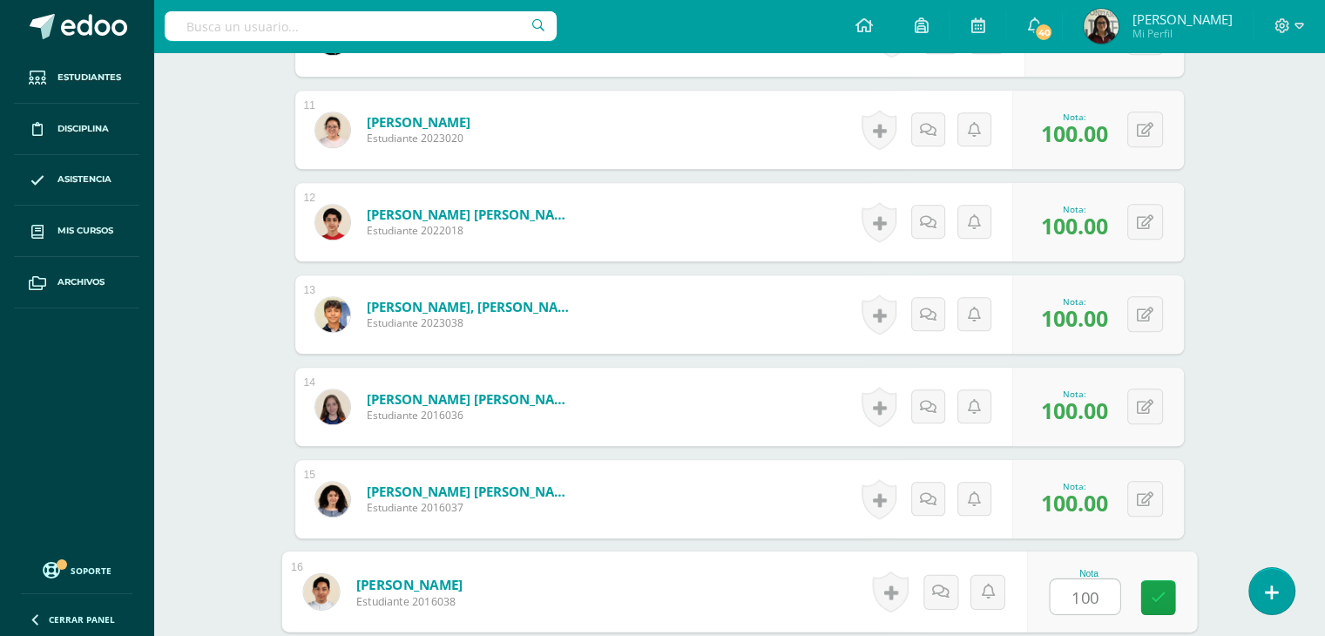
type input "100"
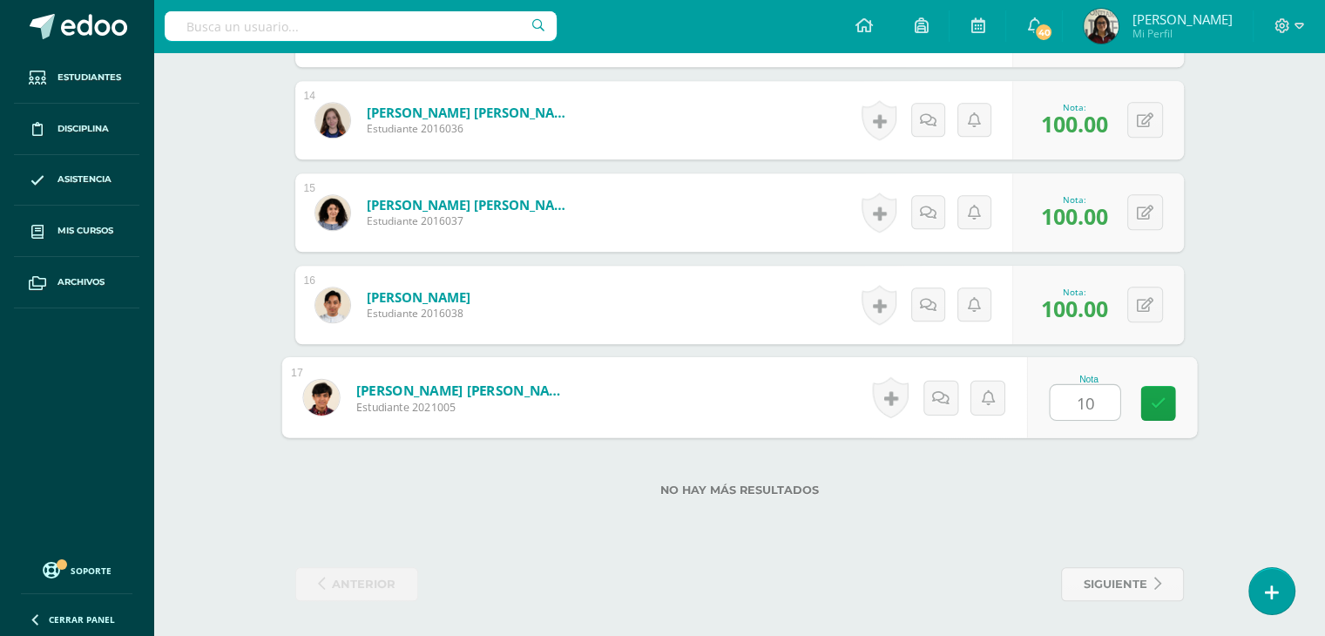
type input "100"
